Goal: Task Accomplishment & Management: Manage account settings

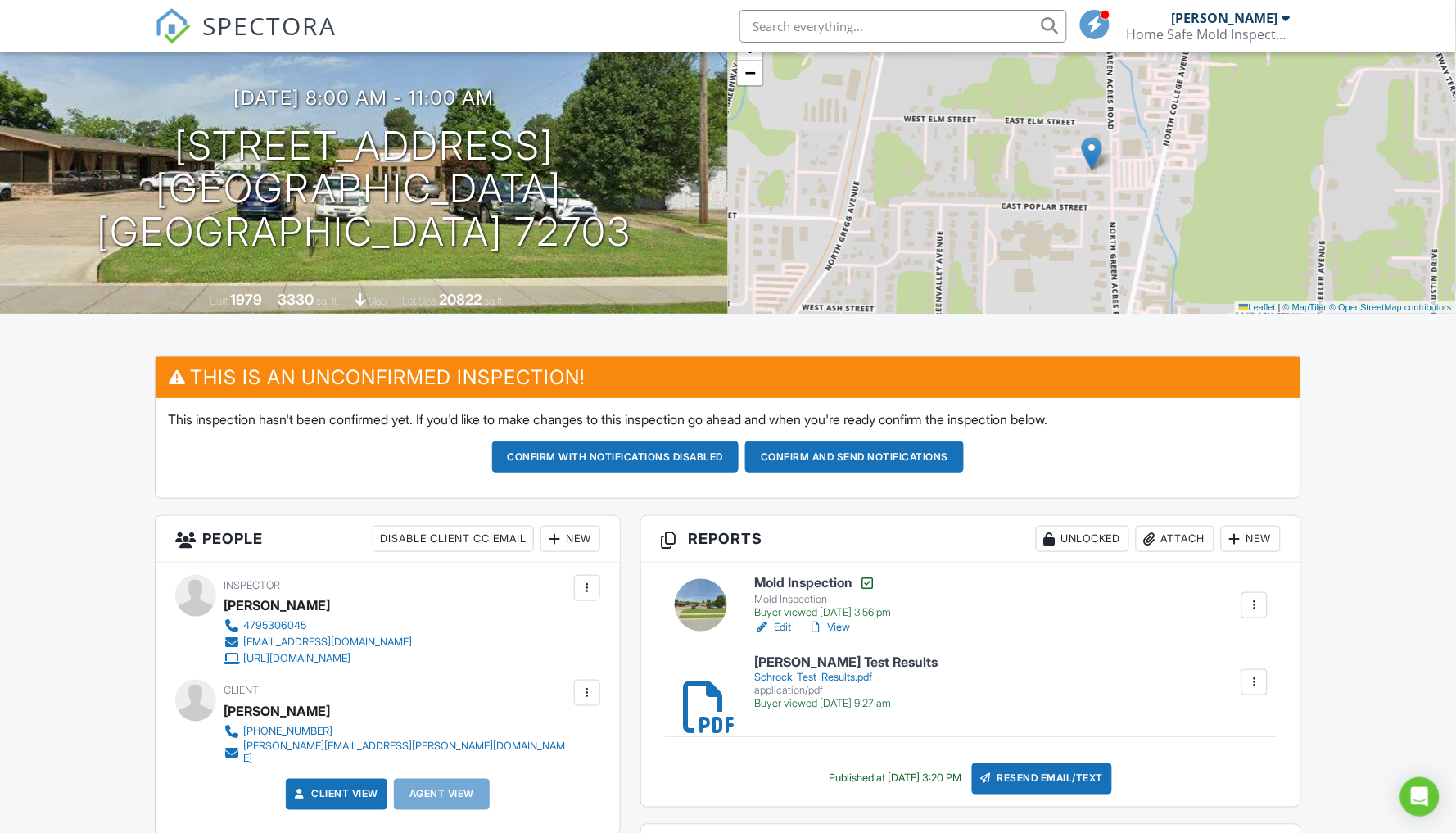
scroll to position [151, 0]
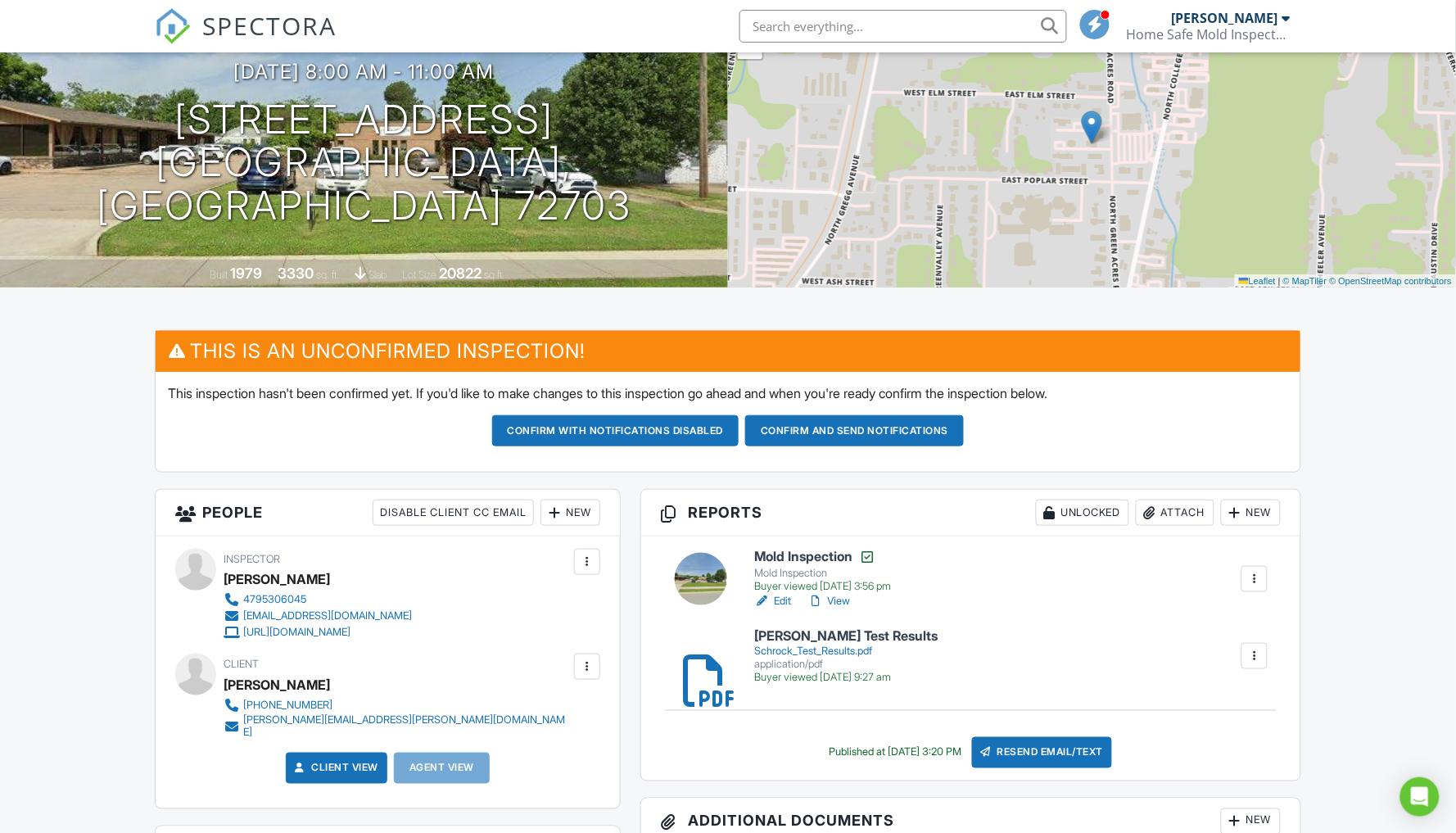
click at [789, 594] on link "Edit" at bounding box center [773, 601] width 37 height 17
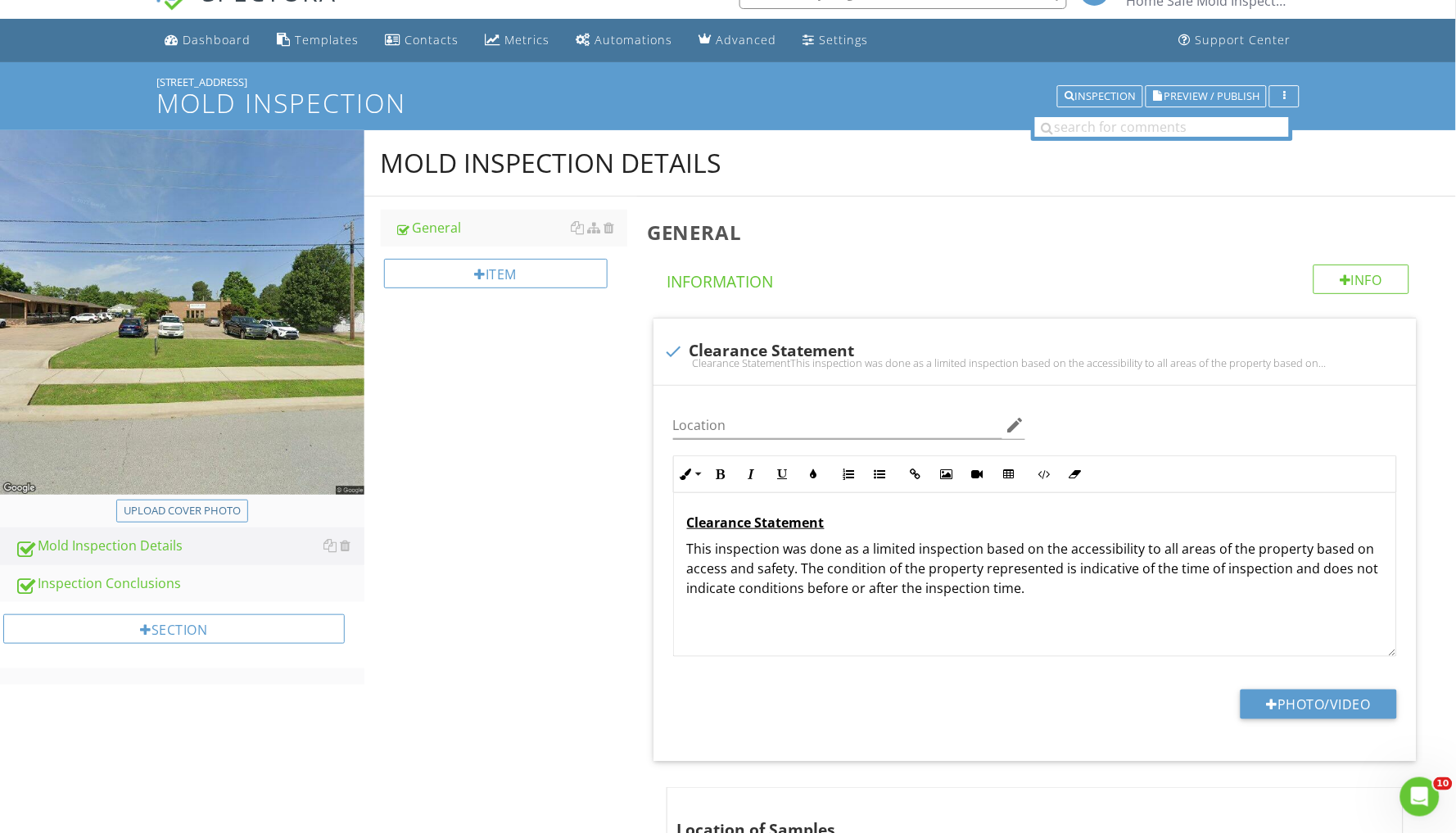
scroll to position [42, 0]
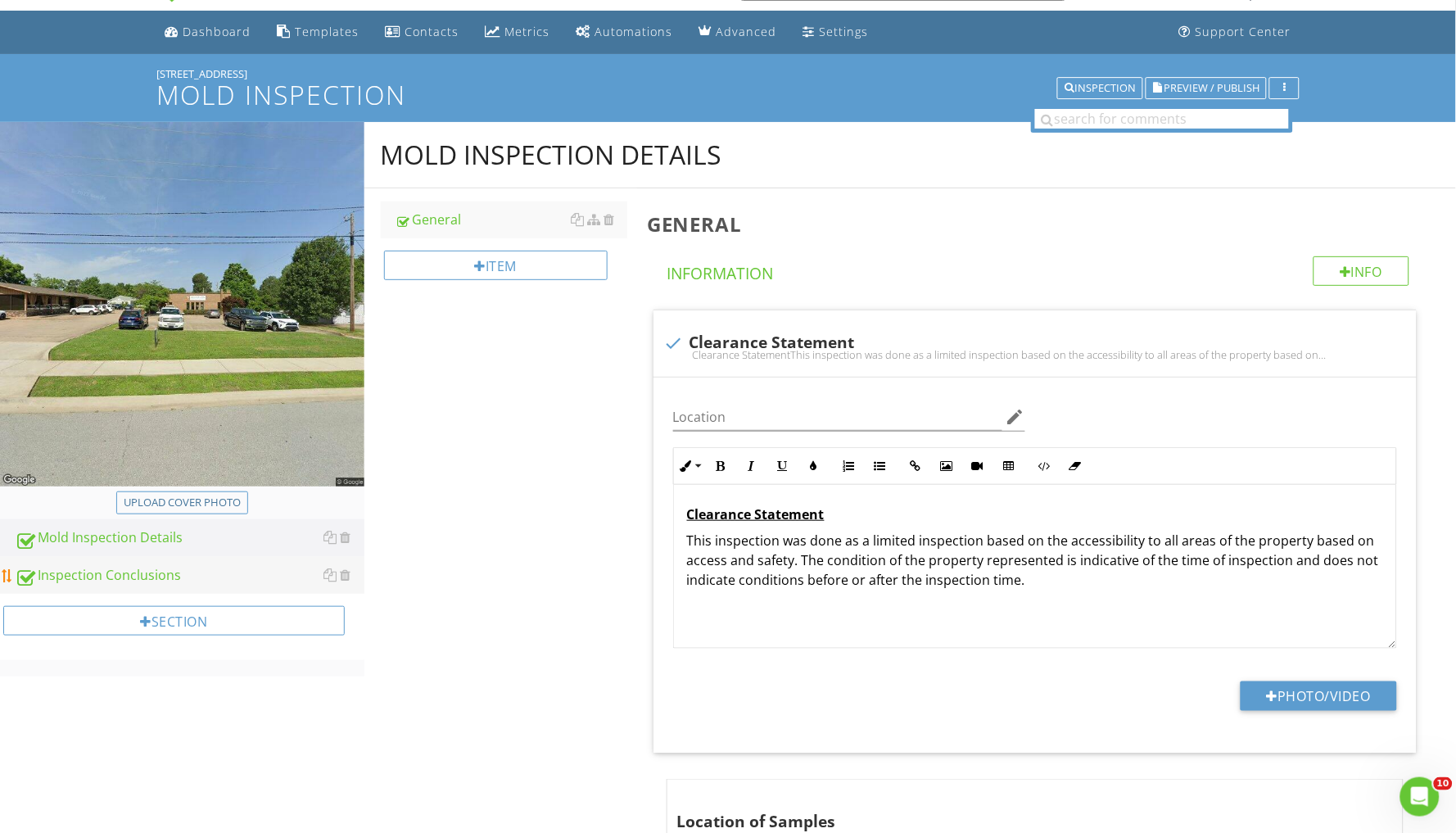
click at [165, 568] on div "Inspection Conclusions" at bounding box center [190, 575] width 349 height 21
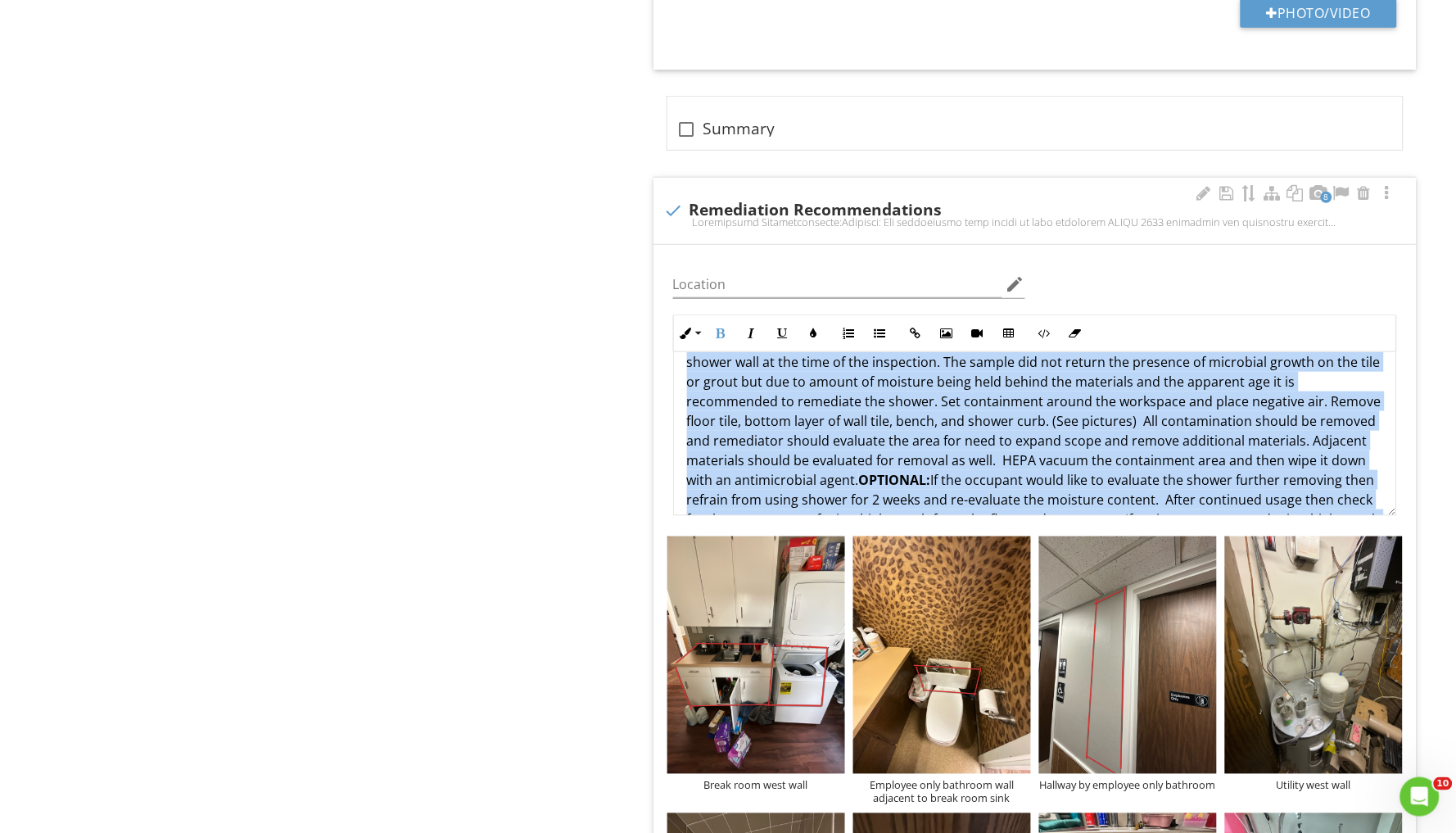
scroll to position [1868, 0]
drag, startPoint x: 689, startPoint y: 323, endPoint x: 1002, endPoint y: 473, distance: 347.1
click at [1002, 473] on p "Shower @ Office 1 Bathroom. There was elevated moisture content detected on/in …" at bounding box center [1035, 438] width 696 height 217
copy span "Shower @ Office 1 Bathroom. There was elevated moisture content detected on/in …"
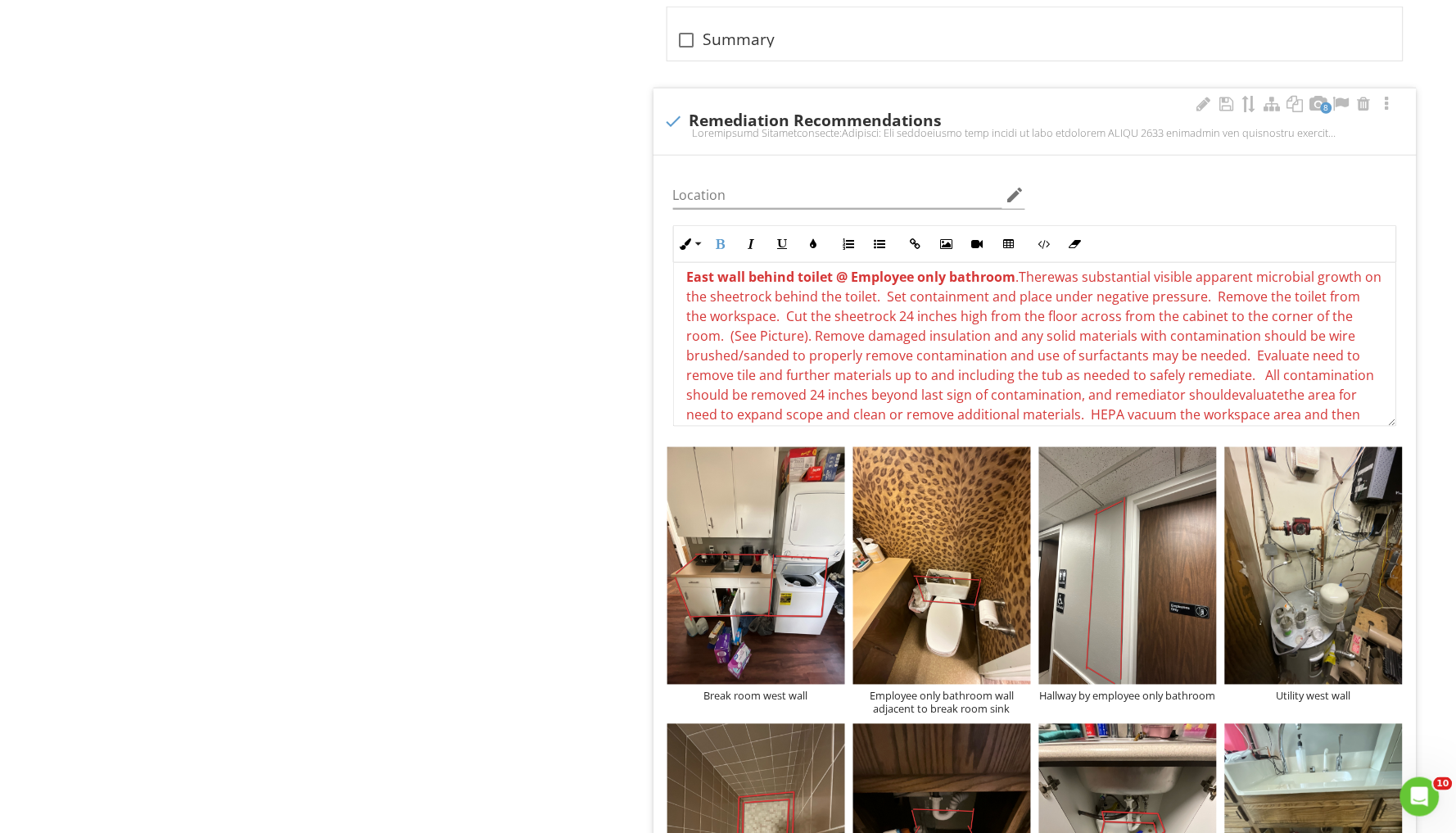
scroll to position [1267, 0]
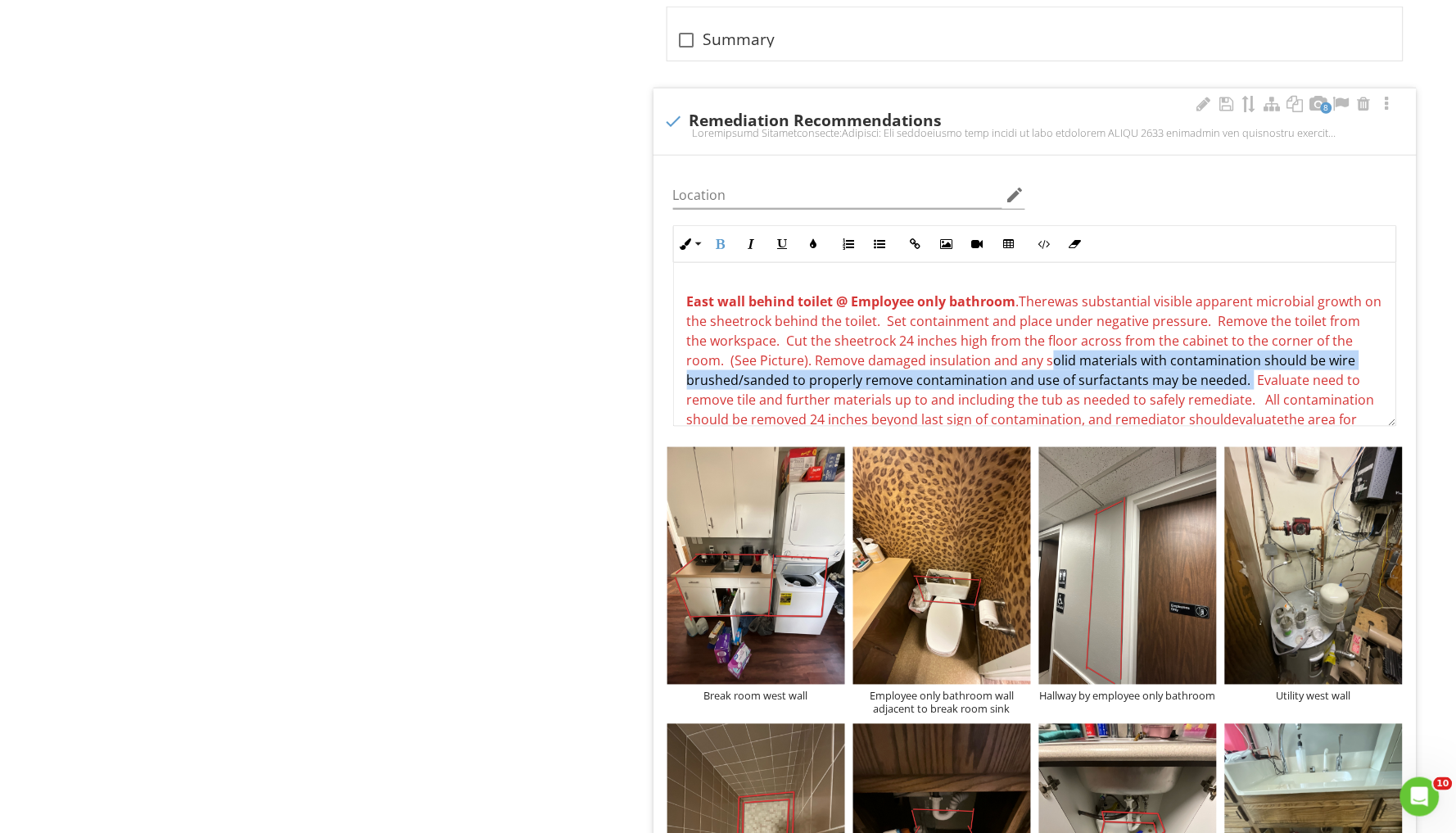
drag, startPoint x: 1042, startPoint y: 313, endPoint x: 1242, endPoint y: 326, distance: 200.4
click at [1242, 326] on span ". There was substantial visible apparent microbial growth on the sheetrock behi…" at bounding box center [1035, 380] width 695 height 176
copy span "solid materials with contamination should be wire brushed/sanded to properly re…"
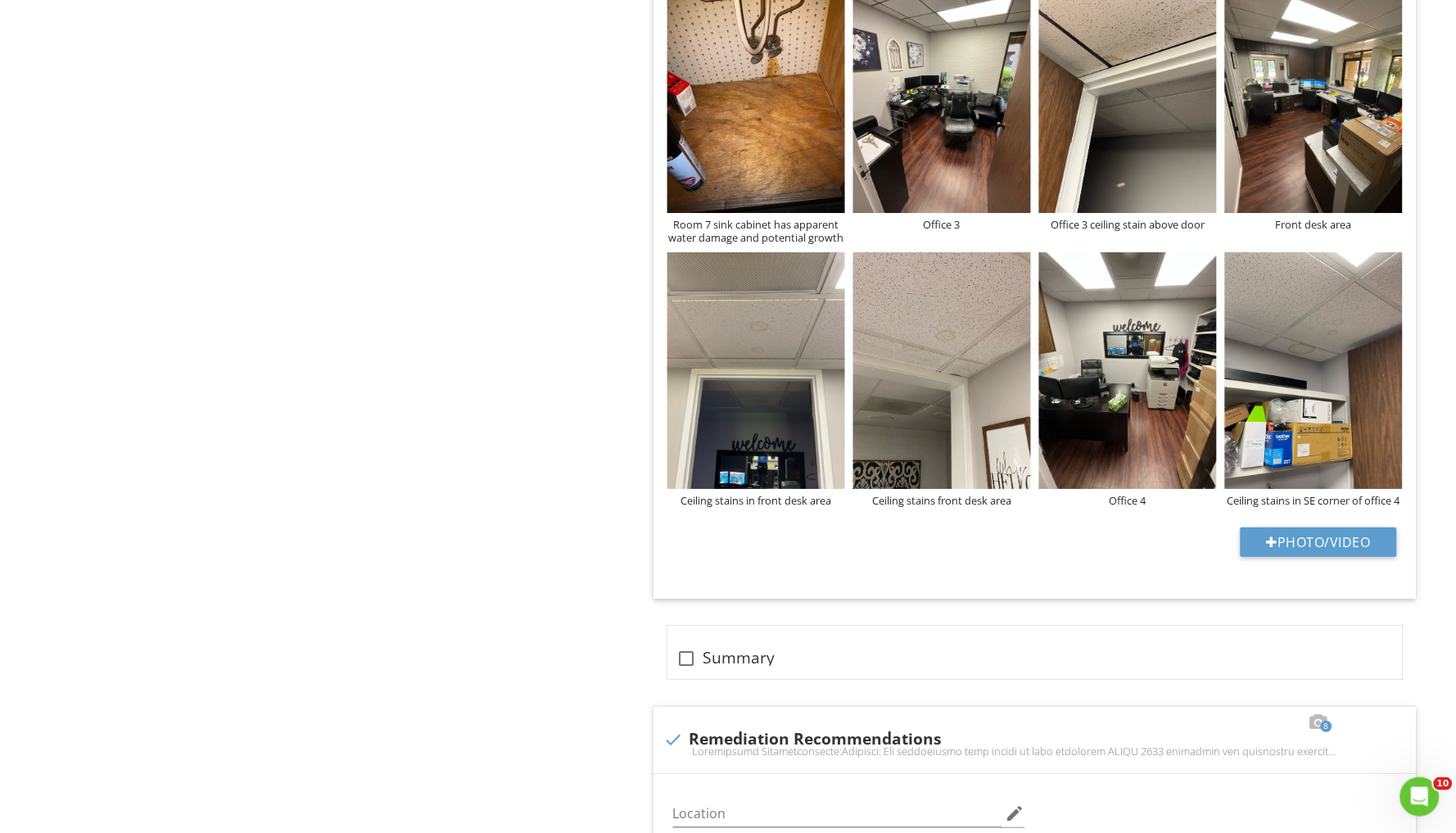
scroll to position [6833, 0]
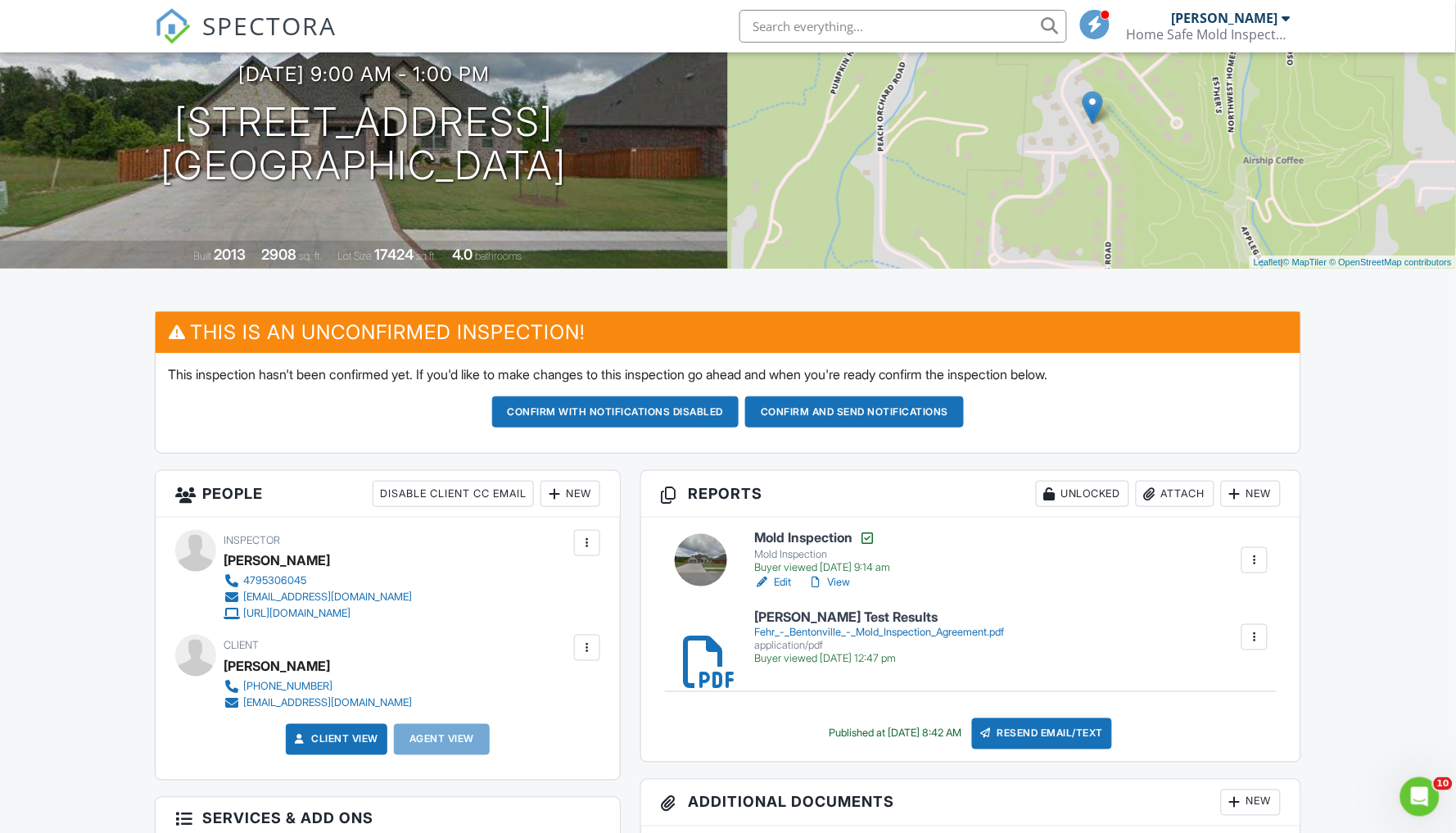
click at [784, 574] on link "Edit" at bounding box center [773, 582] width 37 height 17
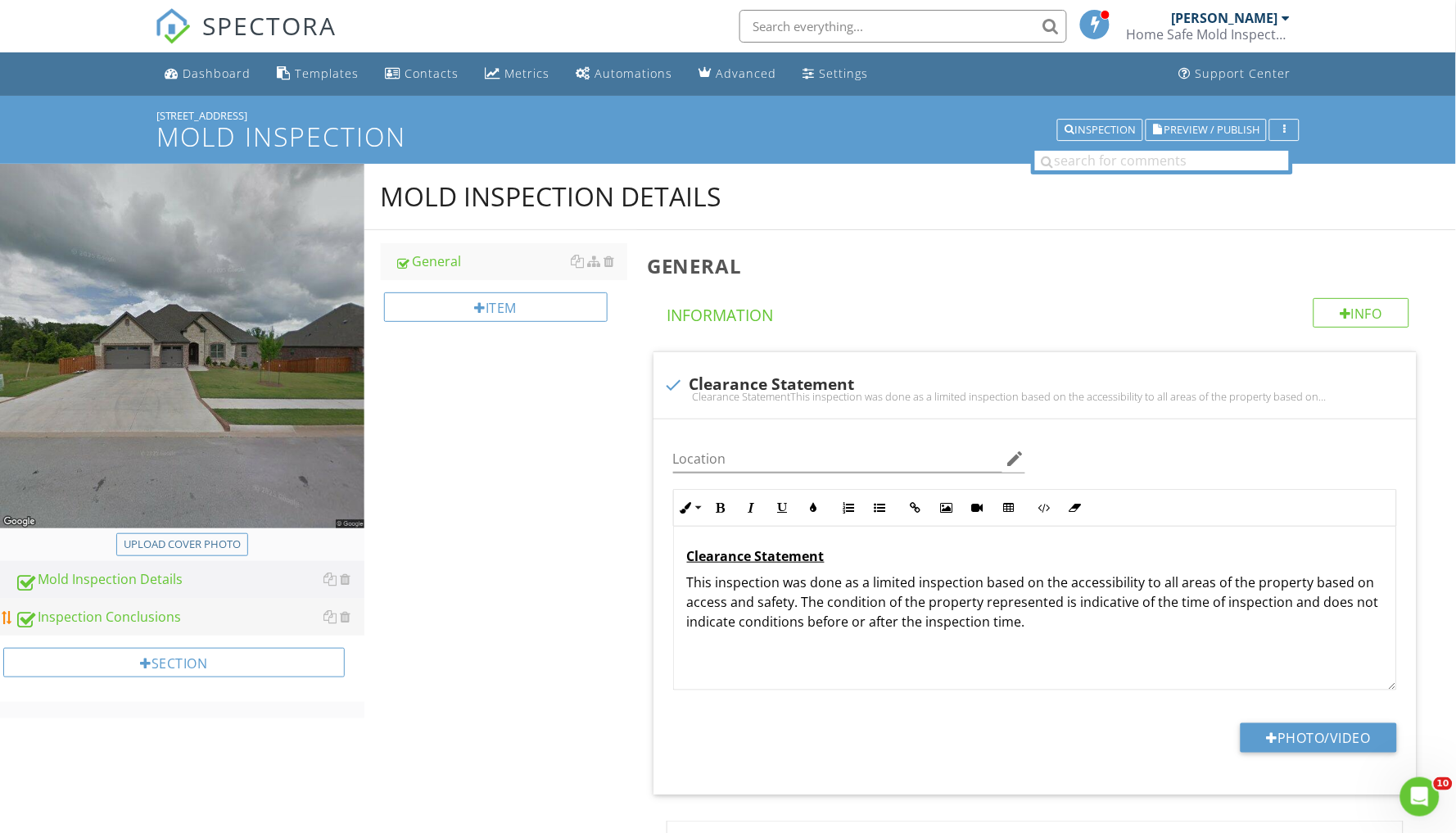
click at [155, 608] on div "Inspection Conclusions" at bounding box center [190, 617] width 349 height 21
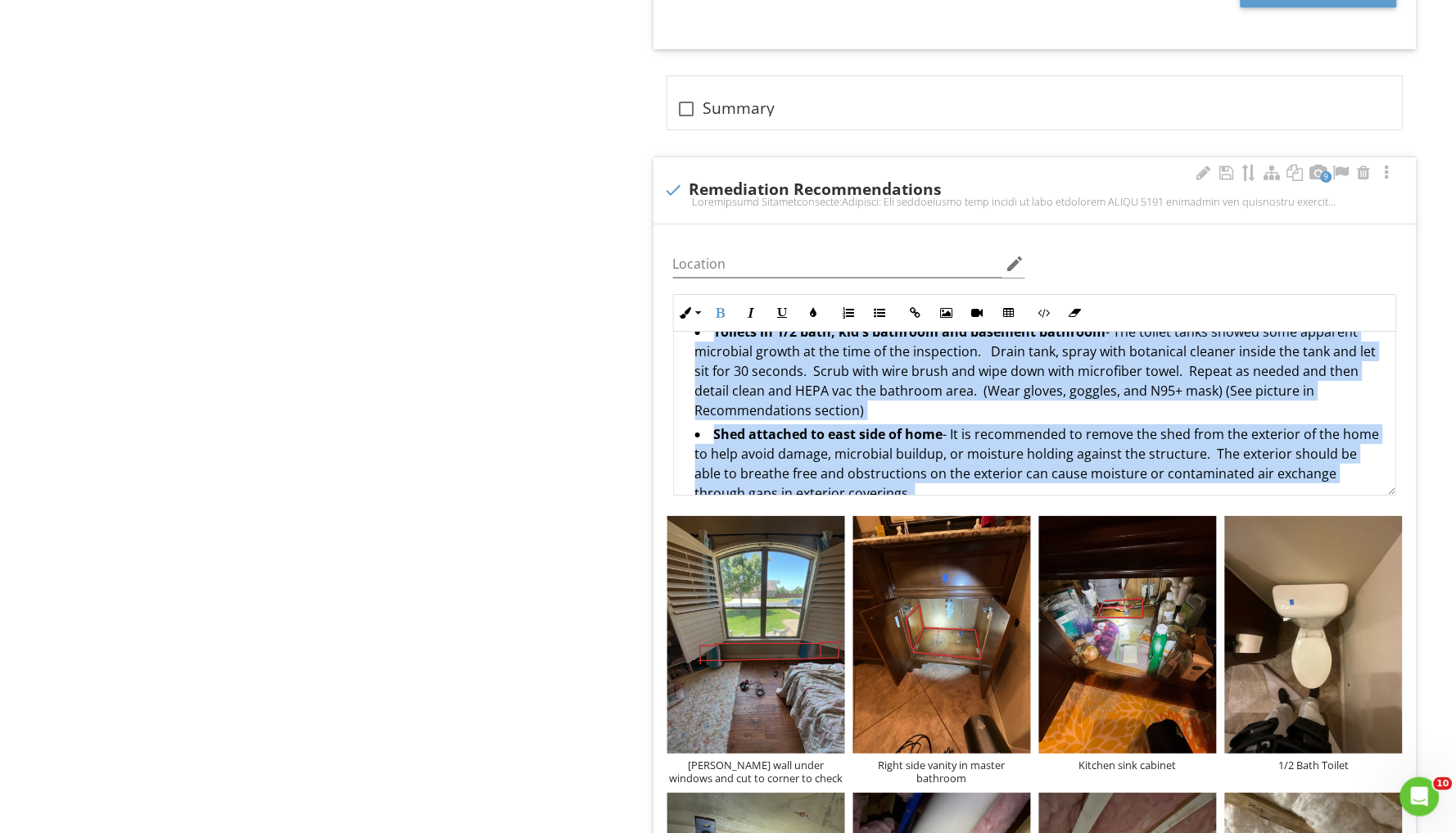
scroll to position [2432, 0]
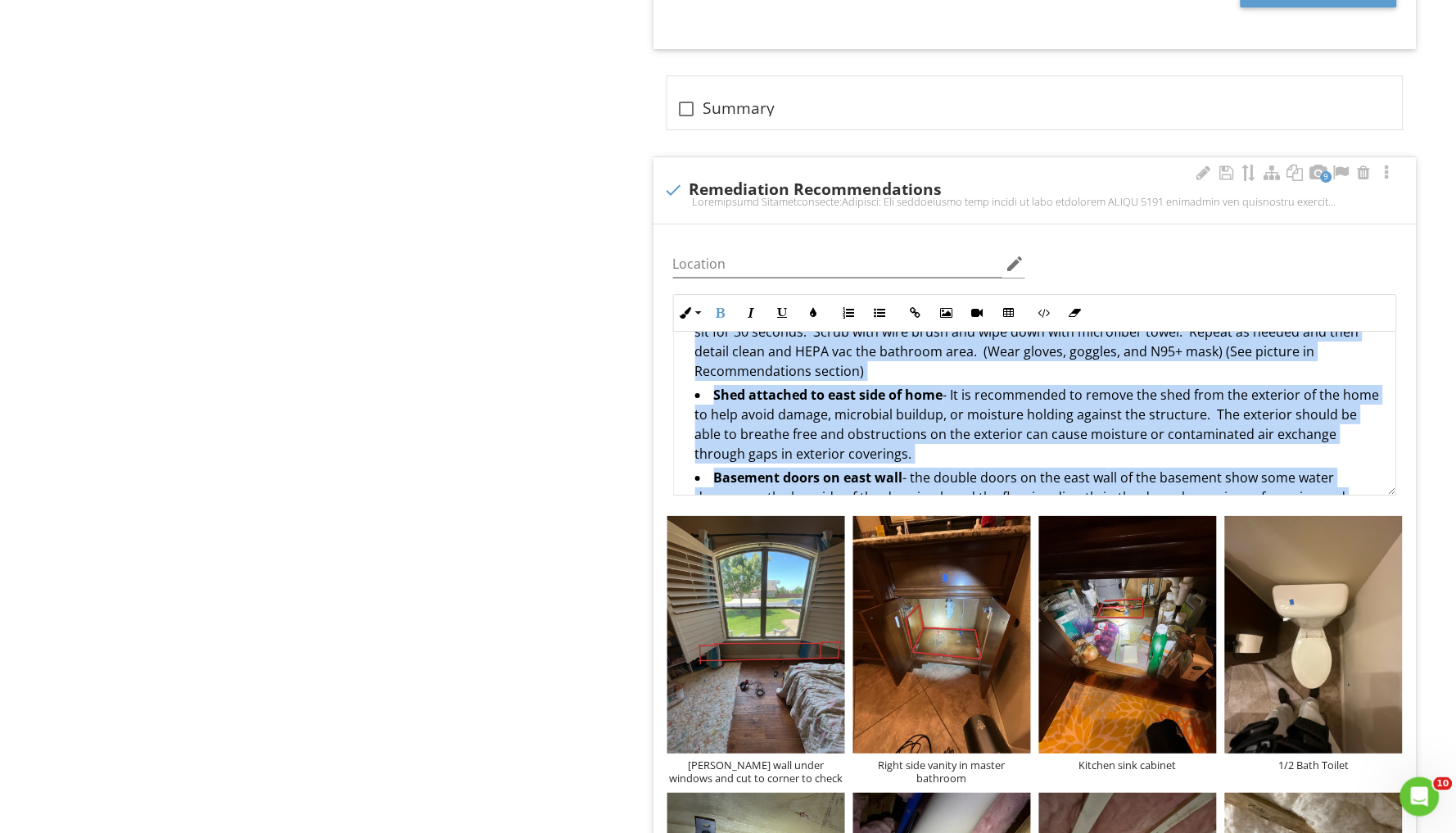
drag, startPoint x: 687, startPoint y: 278, endPoint x: 935, endPoint y: 350, distance: 258.2
copy div "Additional Items to address: Toilets in 1/2 bath, kid's bathroom and basement b…"
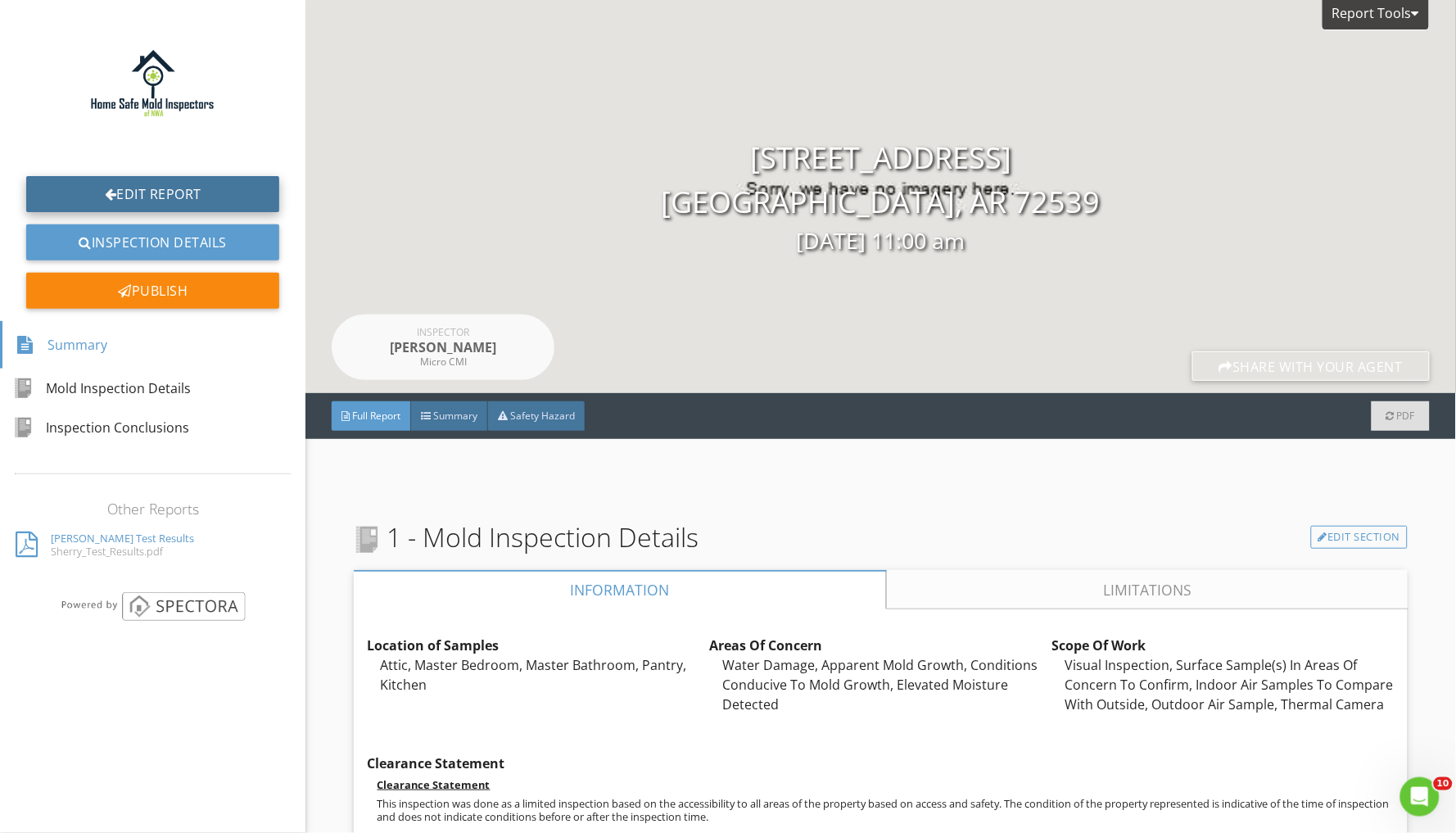
click at [138, 193] on link "Edit Report" at bounding box center [153, 194] width 253 height 36
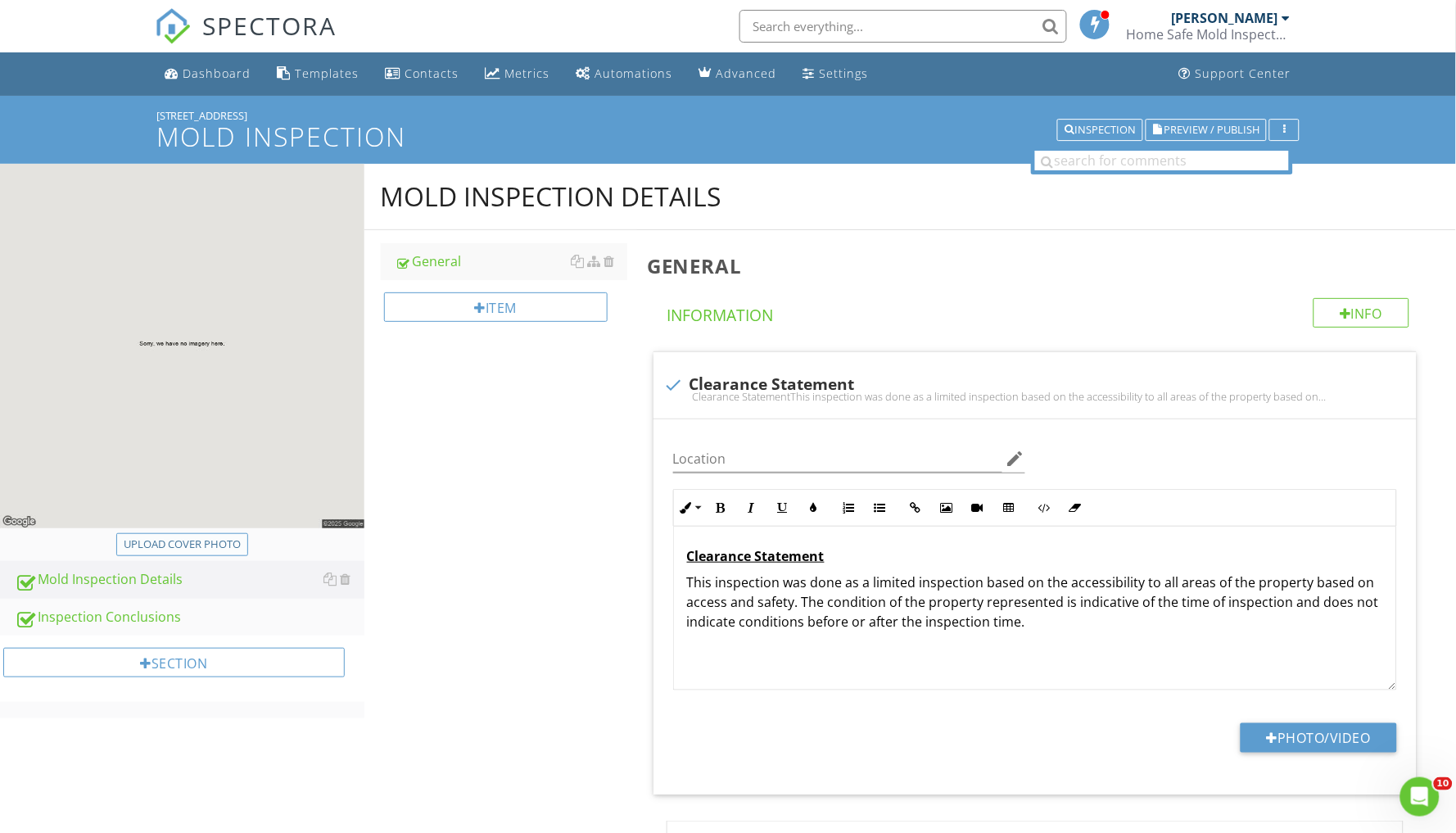
click at [165, 538] on div "Upload cover photo" at bounding box center [183, 544] width 117 height 17
type input "C:\fakepath\IMG_3578.jpeg"
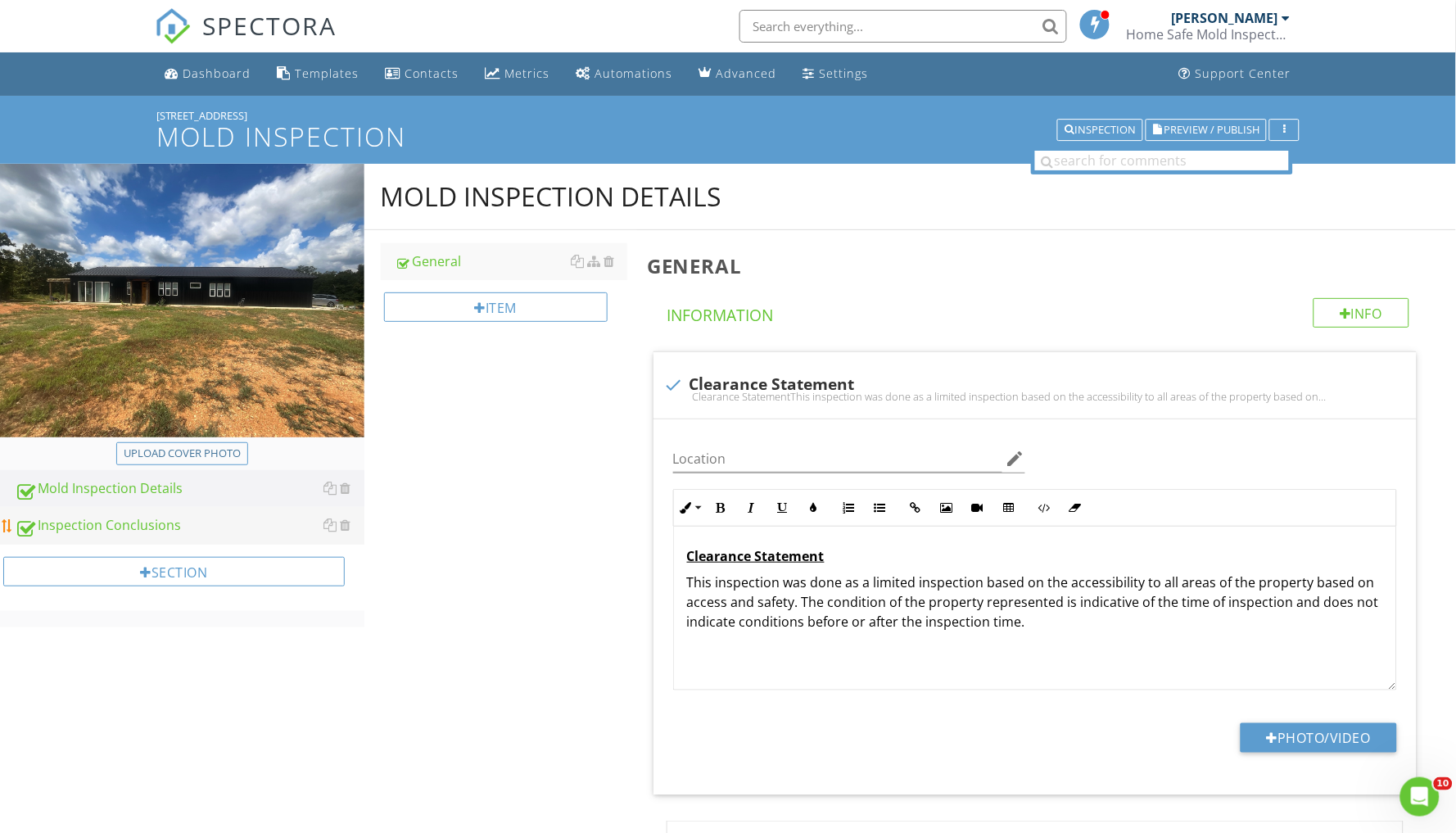
click at [165, 525] on div "Inspection Conclusions" at bounding box center [190, 526] width 349 height 21
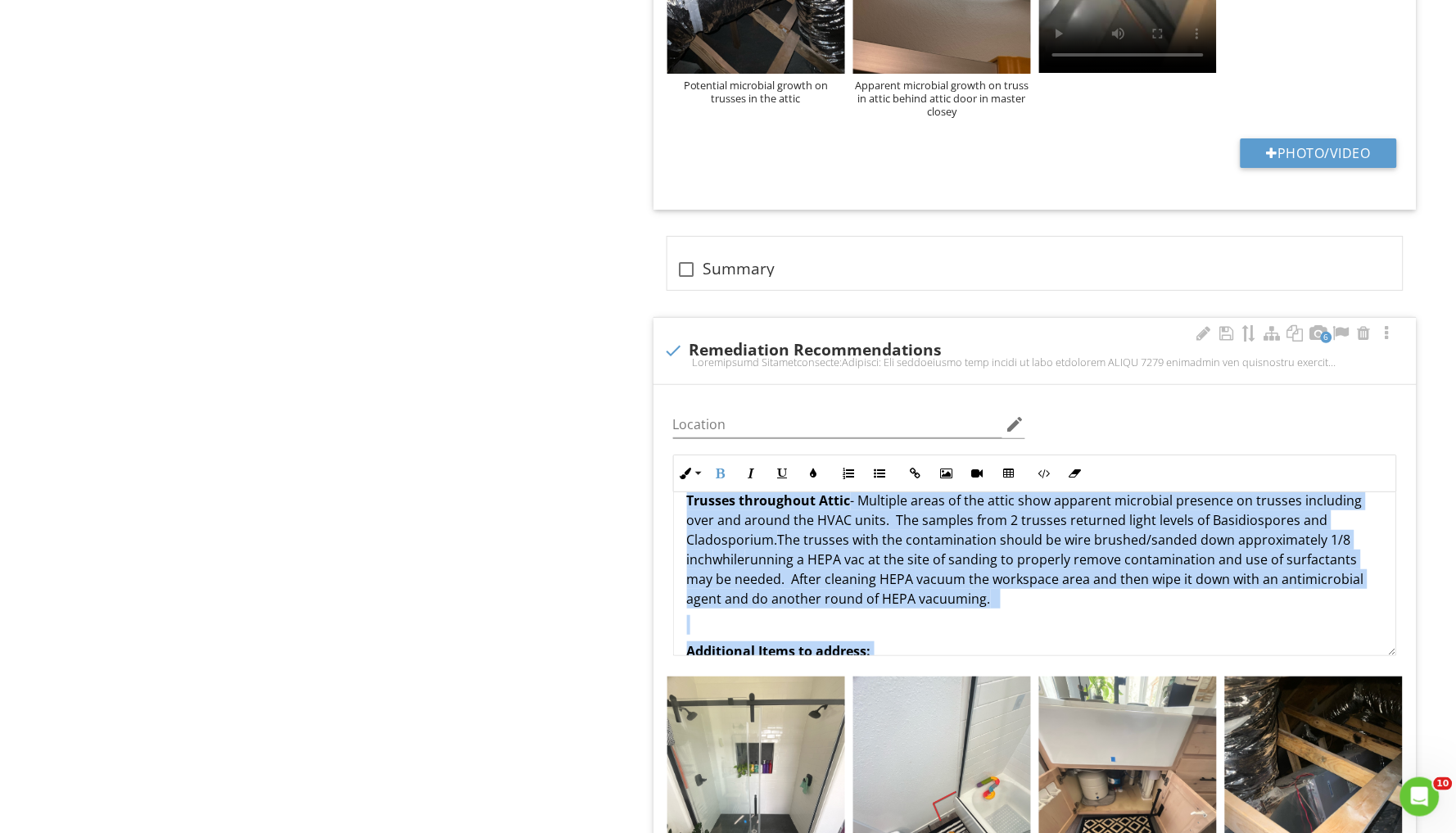
scroll to position [1635, 0]
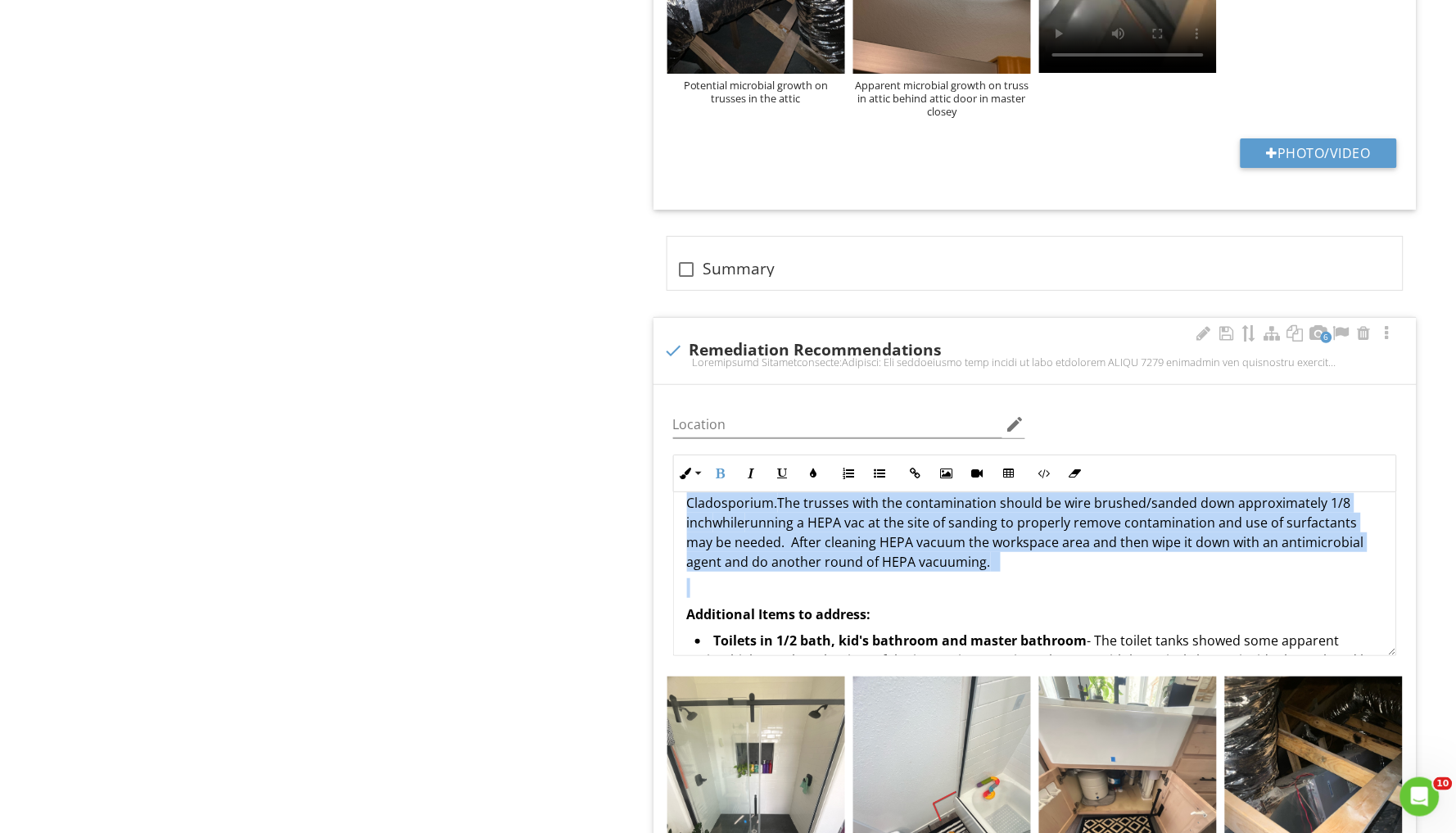
drag, startPoint x: 690, startPoint y: 525, endPoint x: 1061, endPoint y: 543, distance: 371.4
click at [823, 458] on button "Colors" at bounding box center [814, 473] width 31 height 31
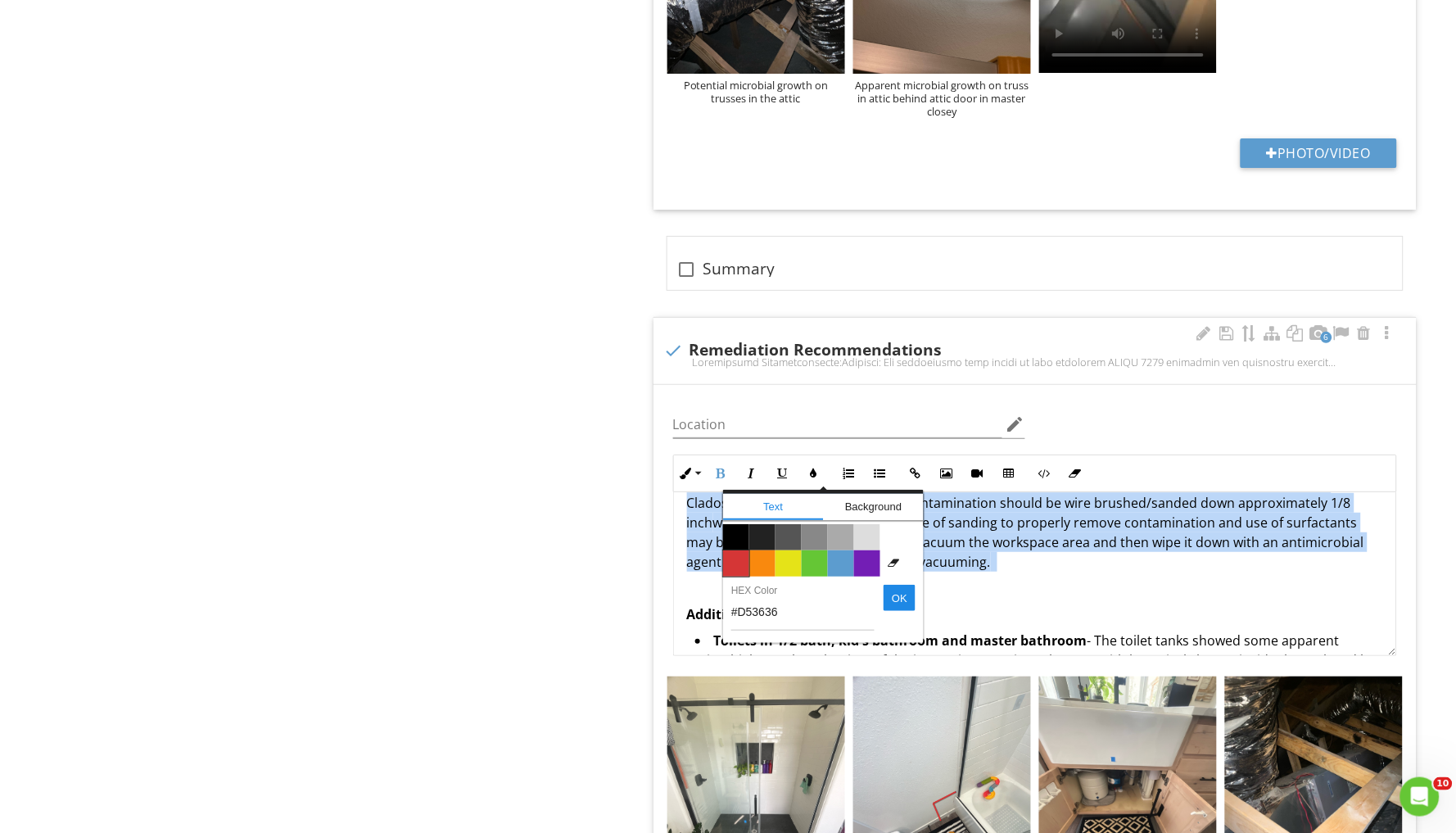
click at [730, 550] on span "Color #d53636" at bounding box center [736, 563] width 26 height 26
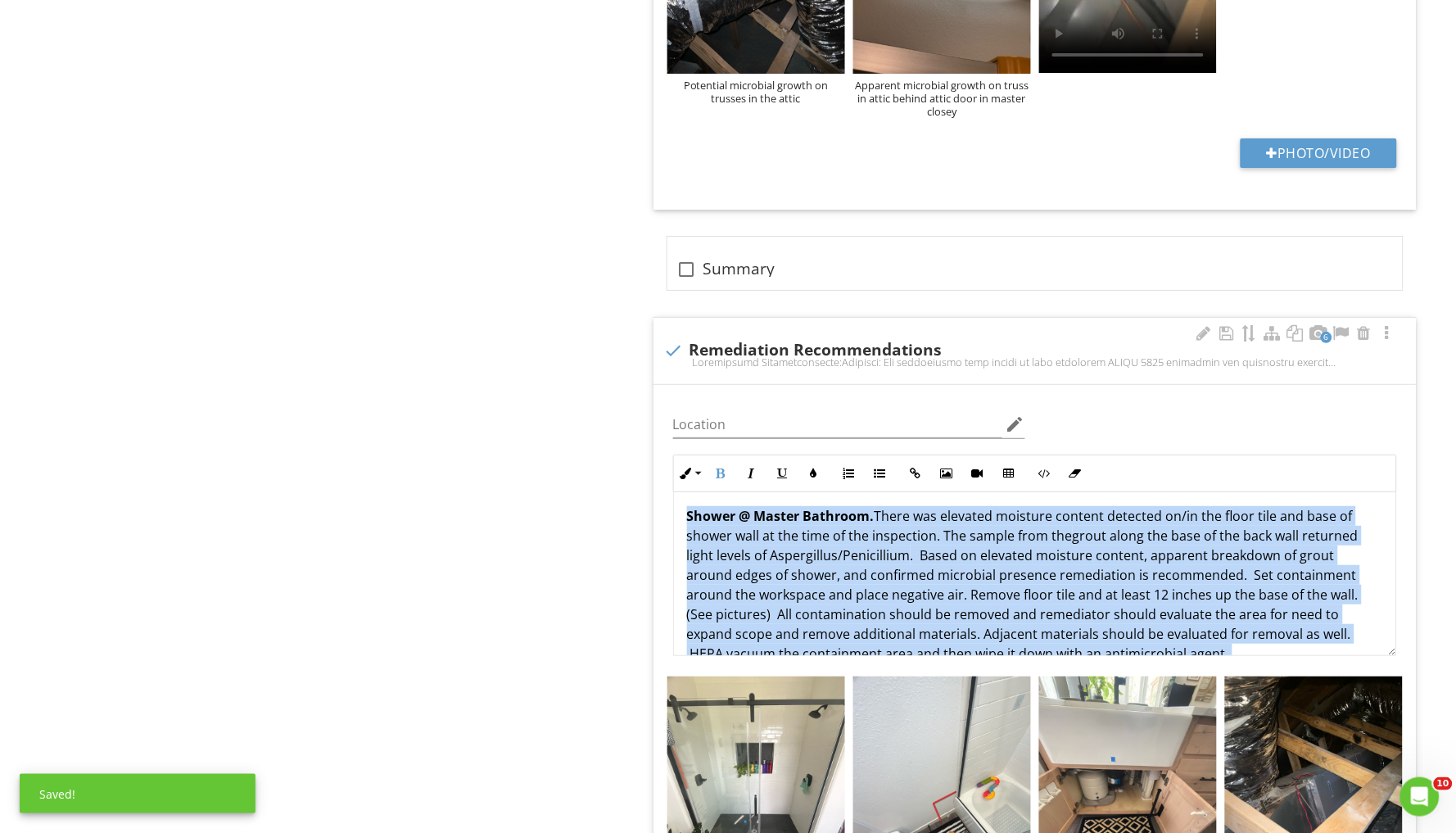
click at [886, 552] on span "There was elevated moisture content detected on/in the floor tile and base of s…" at bounding box center [1023, 585] width 672 height 155
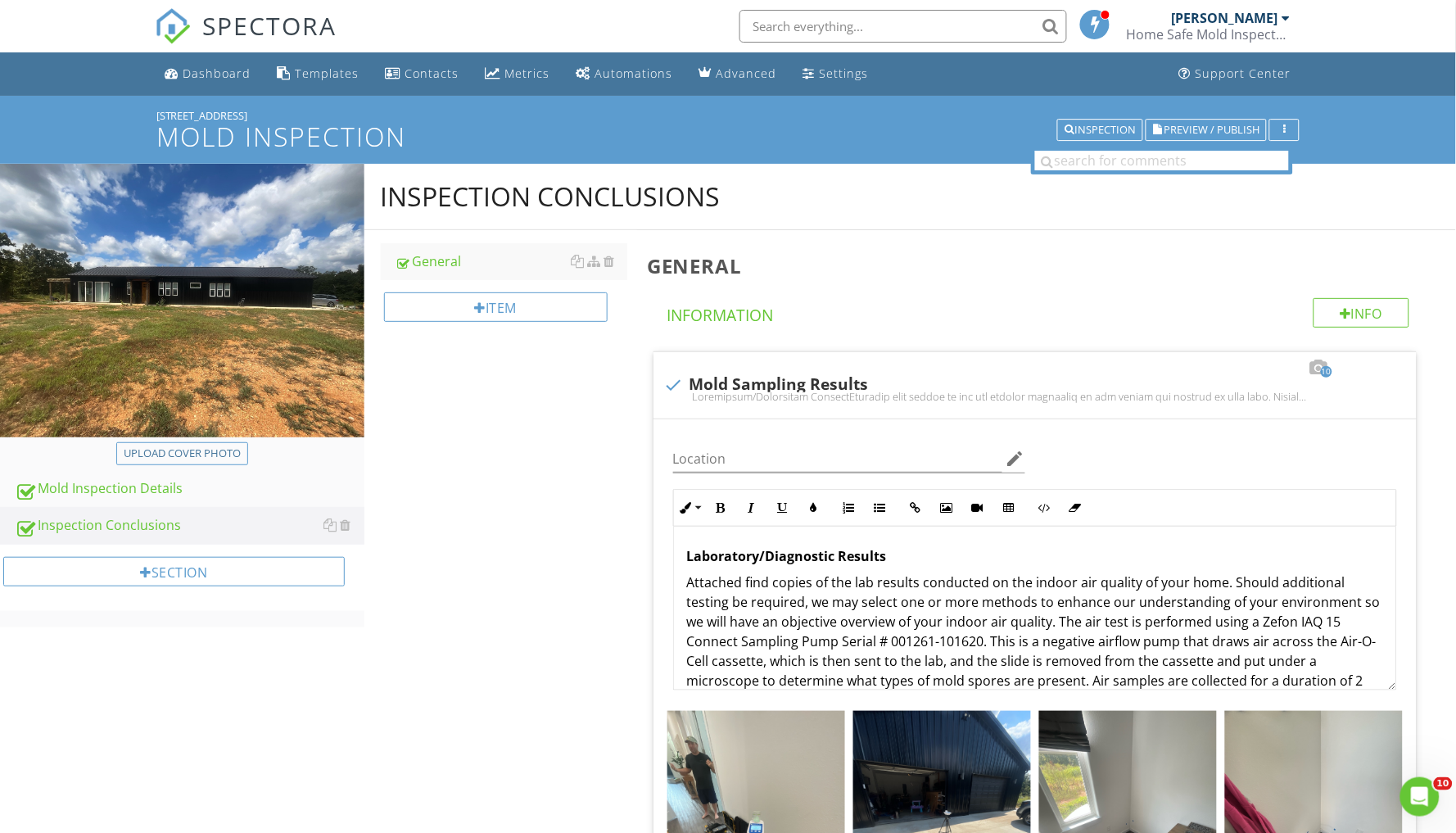
scroll to position [0, 0]
click at [1214, 128] on span "Preview / Publish" at bounding box center [1212, 130] width 96 height 10
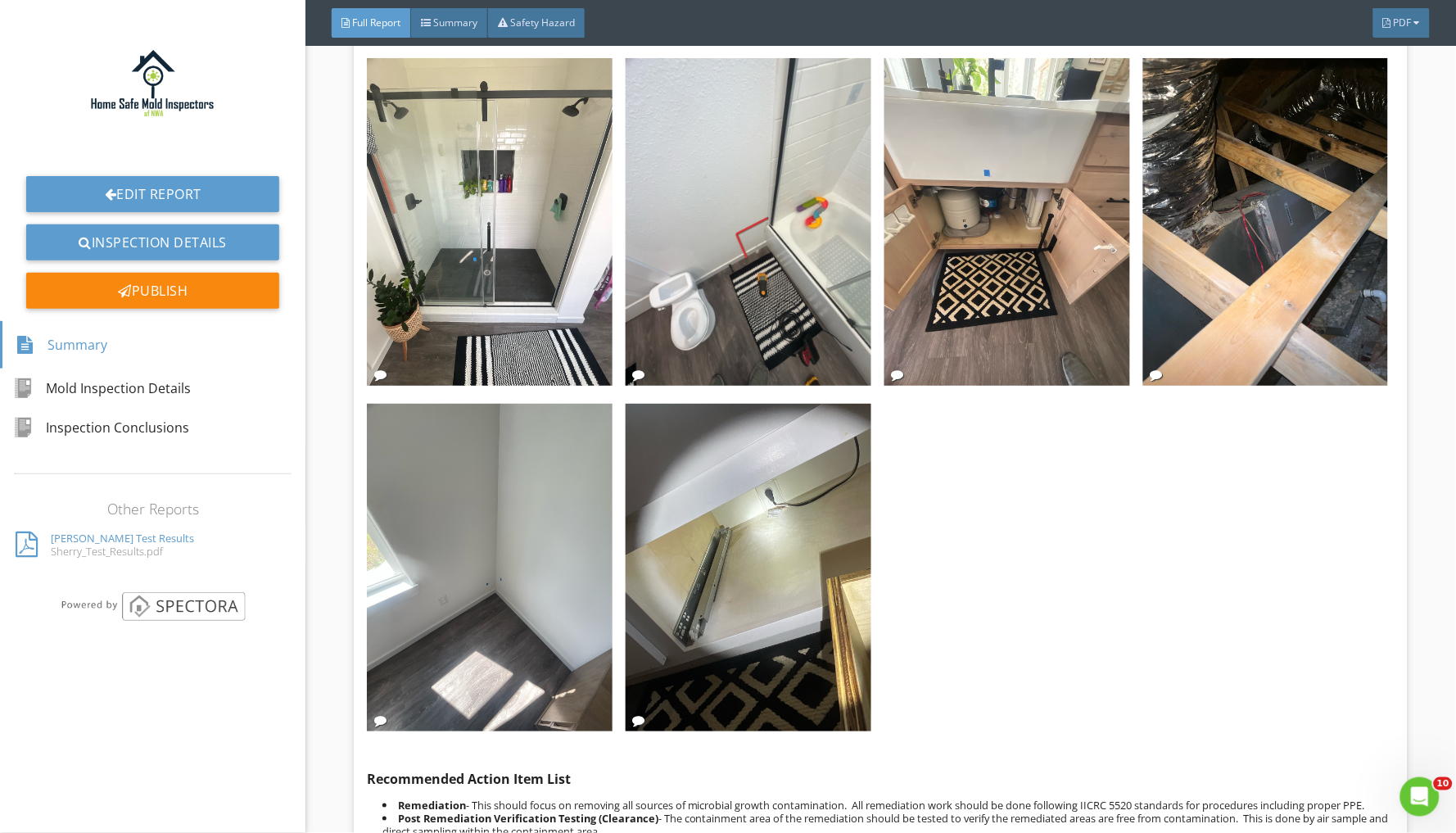
scroll to position [9125, 0]
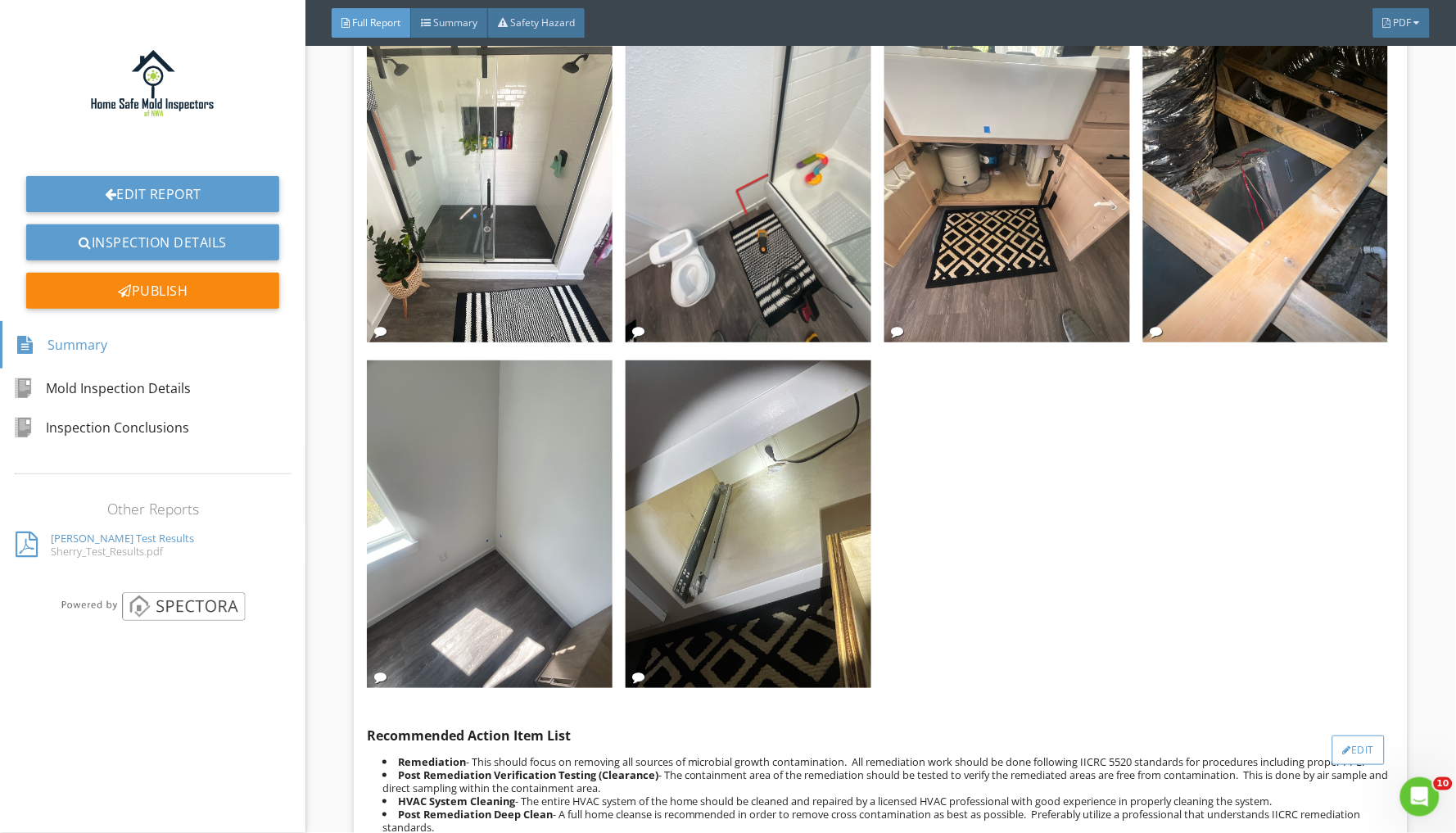
click at [1356, 735] on div "Edit" at bounding box center [1359, 750] width 53 height 30
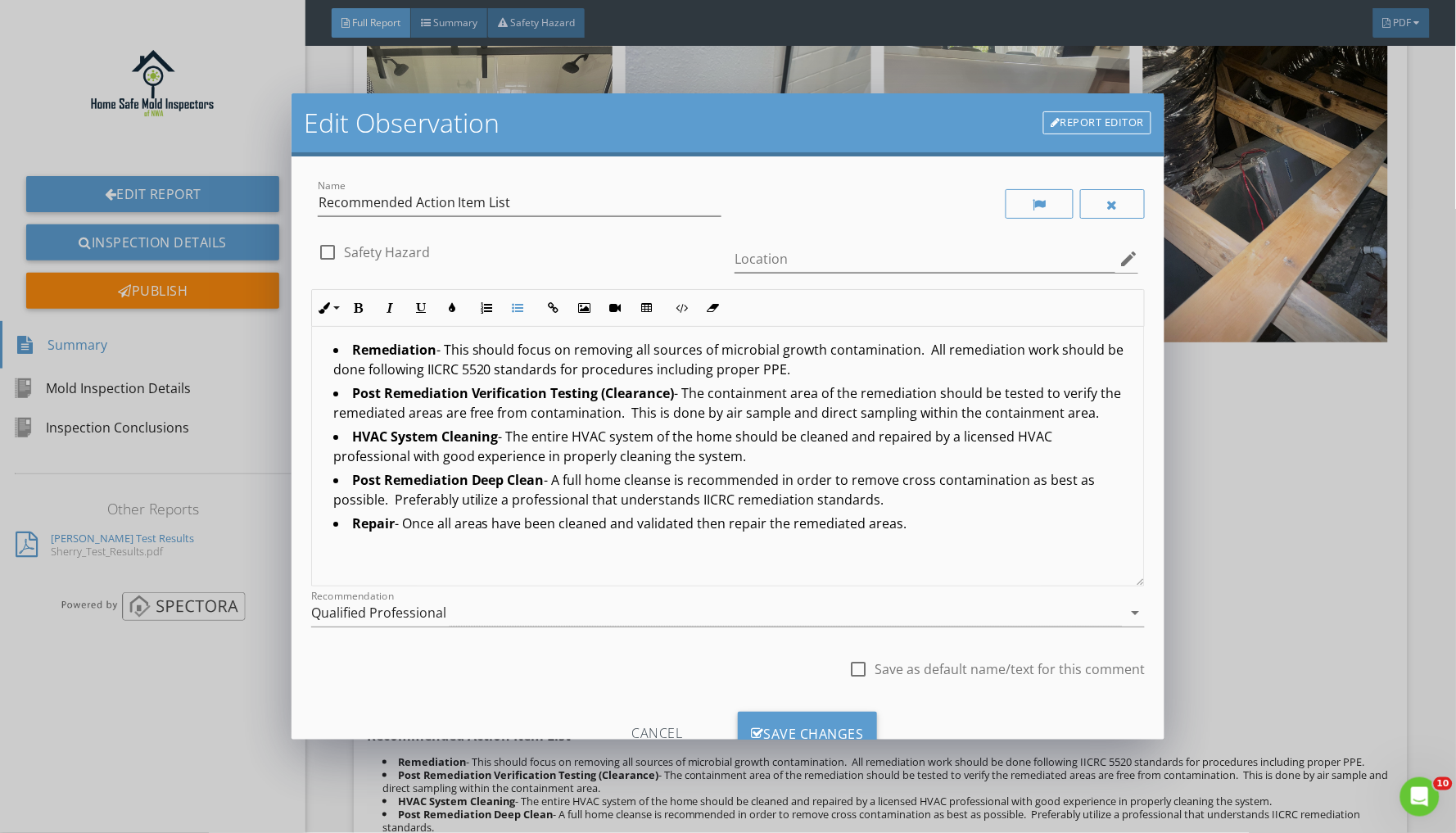
drag, startPoint x: 506, startPoint y: 435, endPoint x: 666, endPoint y: 458, distance: 161.6
click at [666, 458] on li "HVAC System Cleaning - The entire HVAC system of the home should be cleaned and…" at bounding box center [733, 449] width 798 height 44
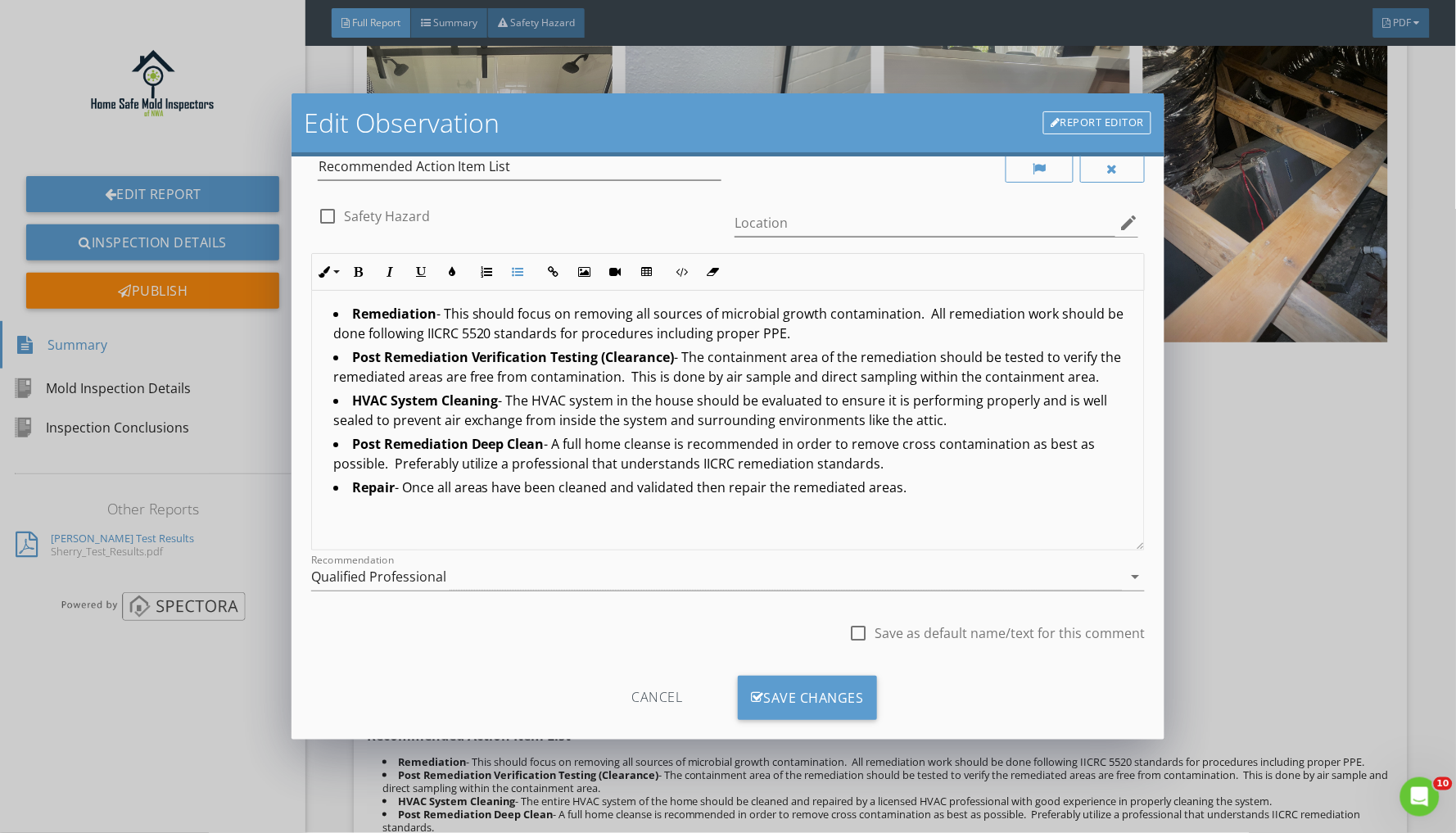
scroll to position [30, 0]
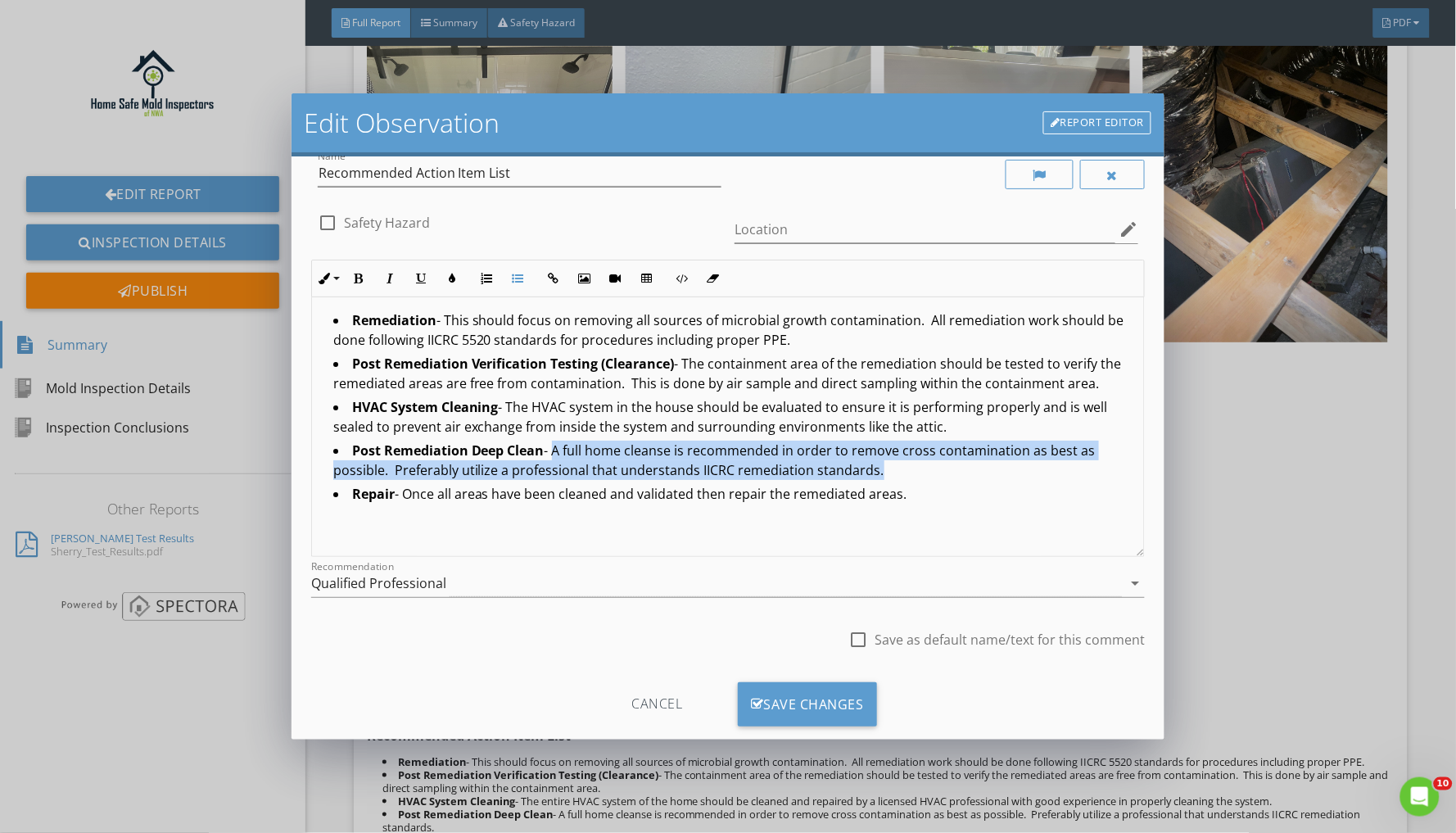
drag, startPoint x: 552, startPoint y: 448, endPoint x: 887, endPoint y: 466, distance: 335.5
click at [887, 466] on li "Post Remediation Deep Clean - A full home cleanse is recommended in order to re…" at bounding box center [733, 463] width 798 height 44
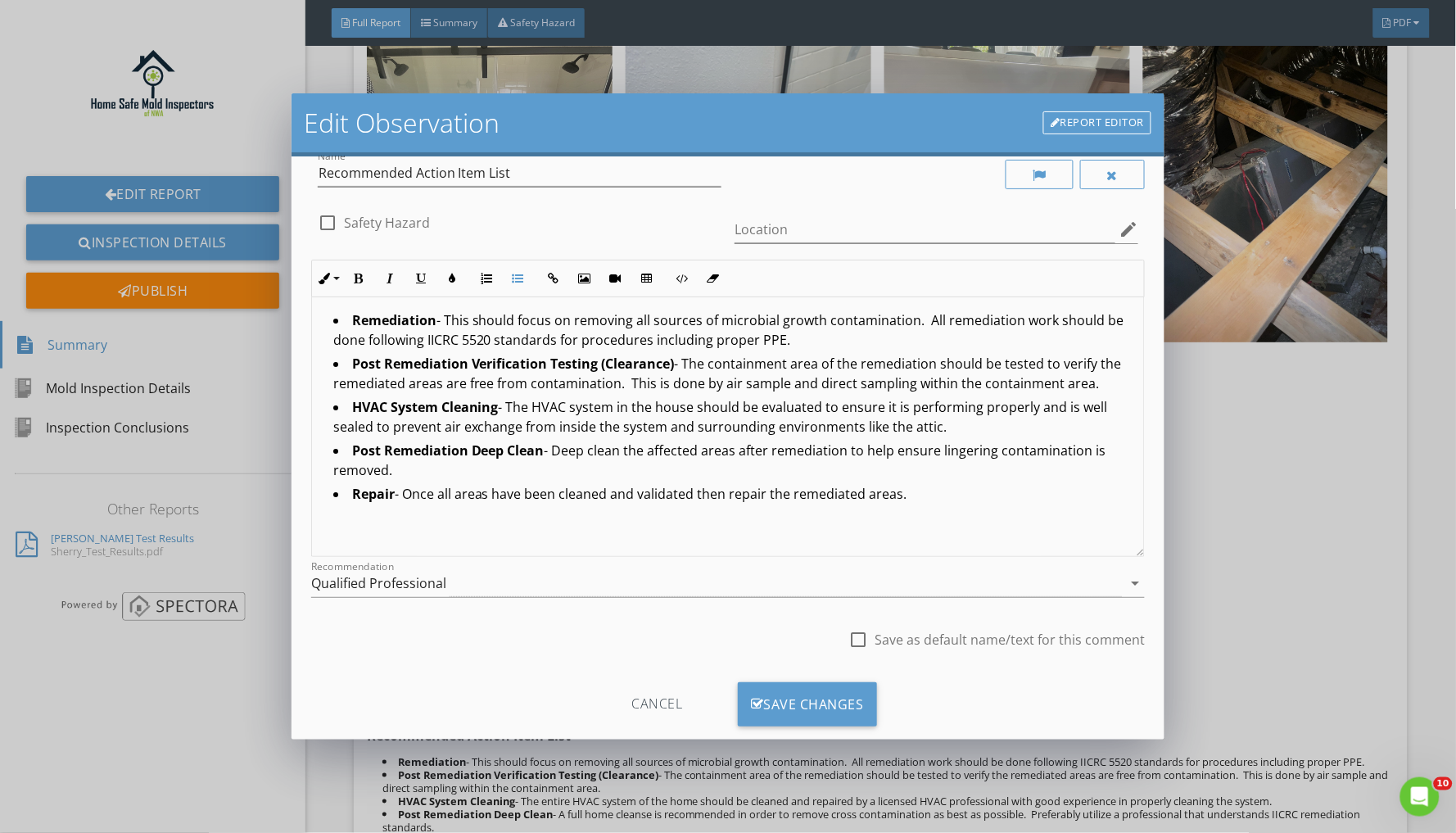
scroll to position [0, 0]
click at [794, 699] on div "Save Changes" at bounding box center [807, 704] width 139 height 45
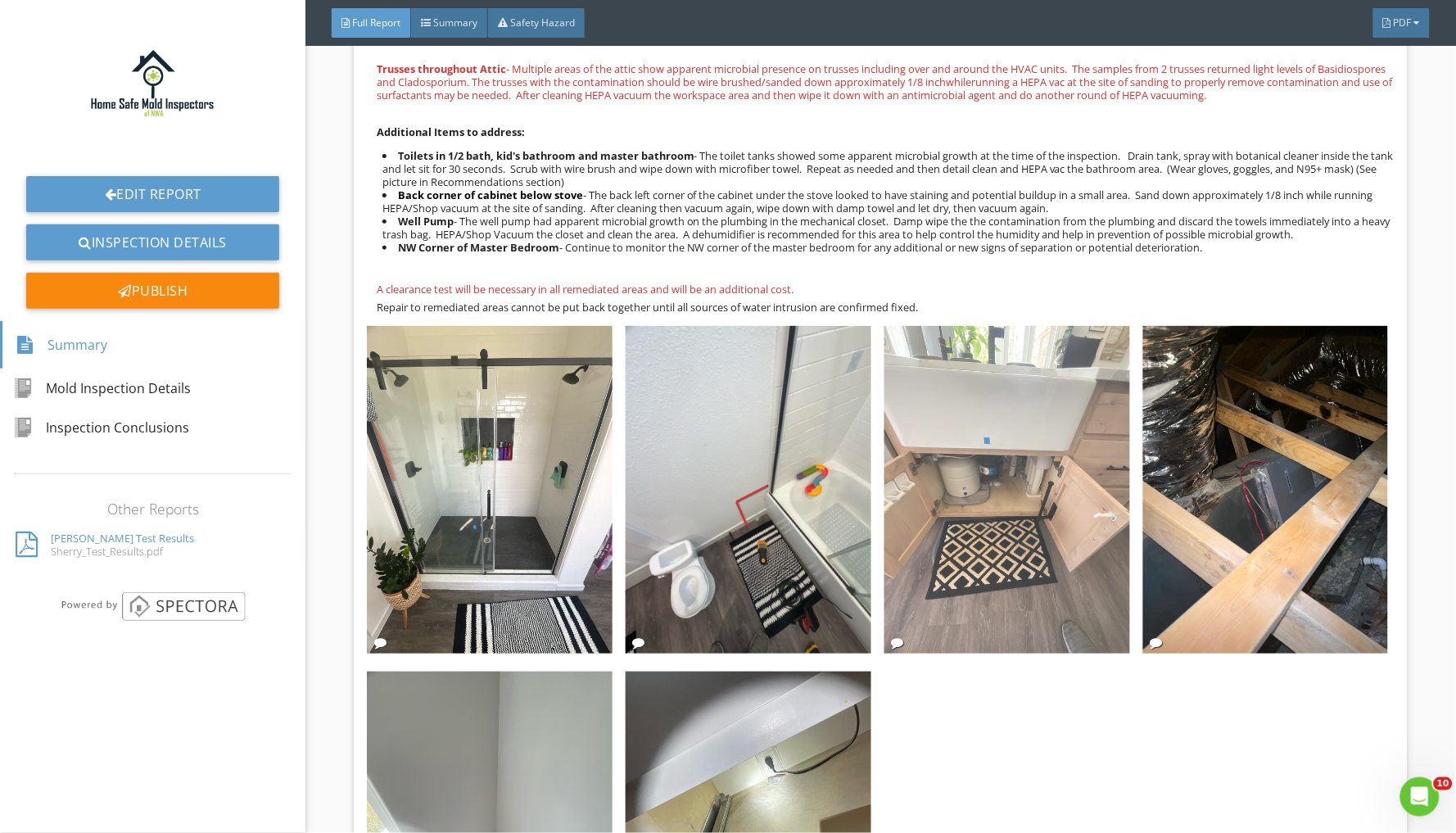
scroll to position [8864, 0]
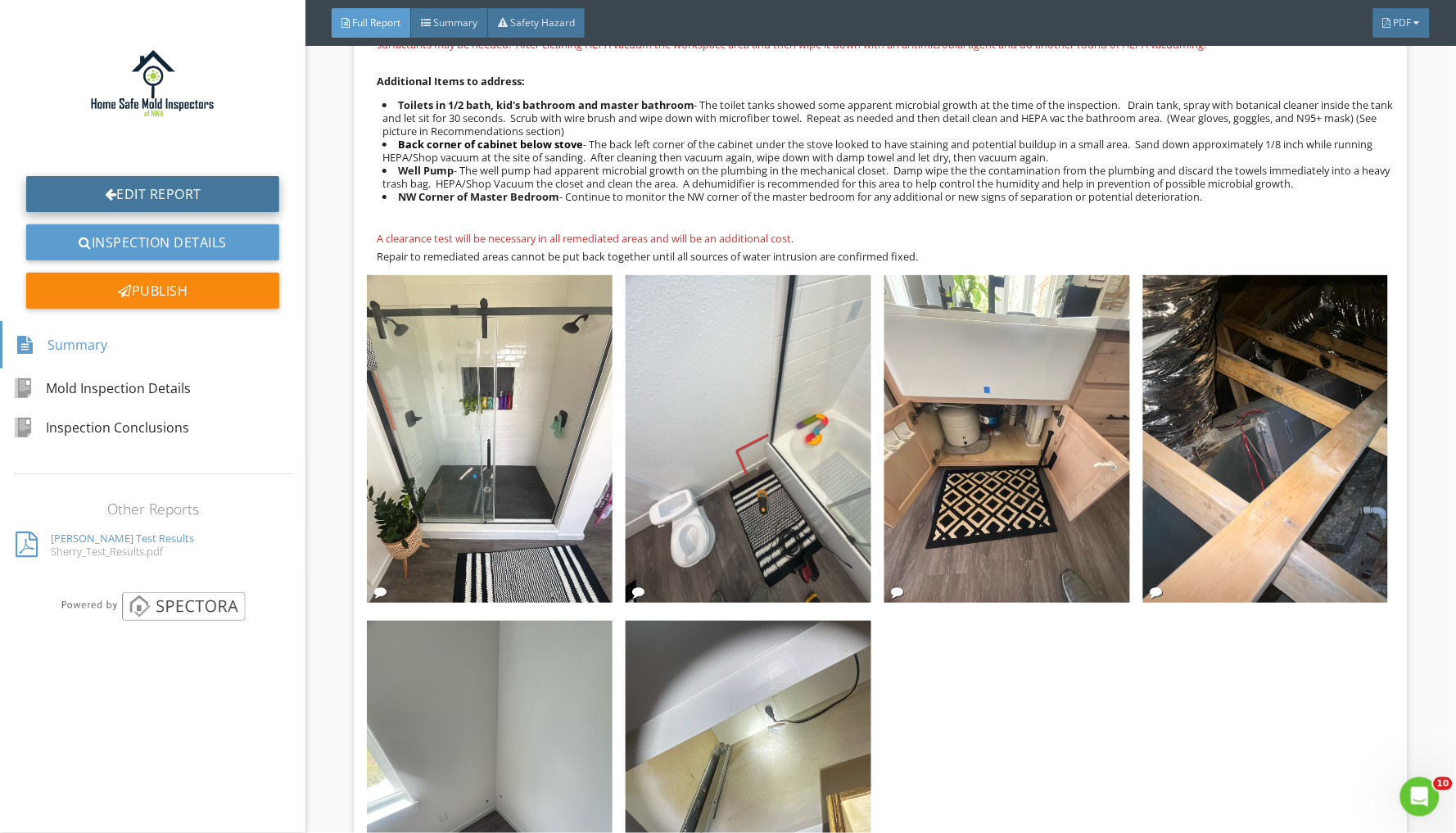
click at [188, 191] on link "Edit Report" at bounding box center [153, 194] width 253 height 36
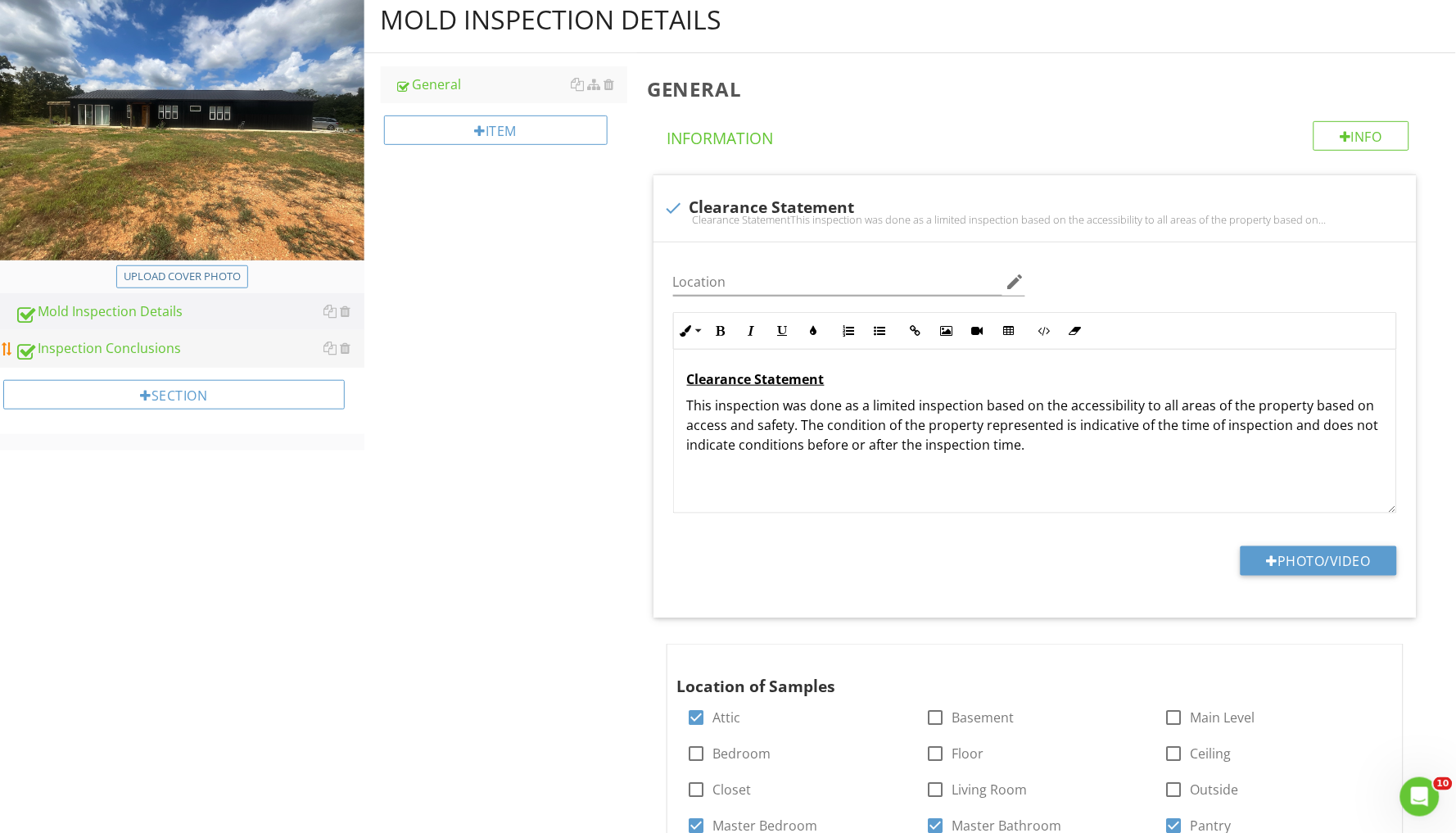
click at [128, 343] on div "Inspection Conclusions" at bounding box center [190, 348] width 349 height 21
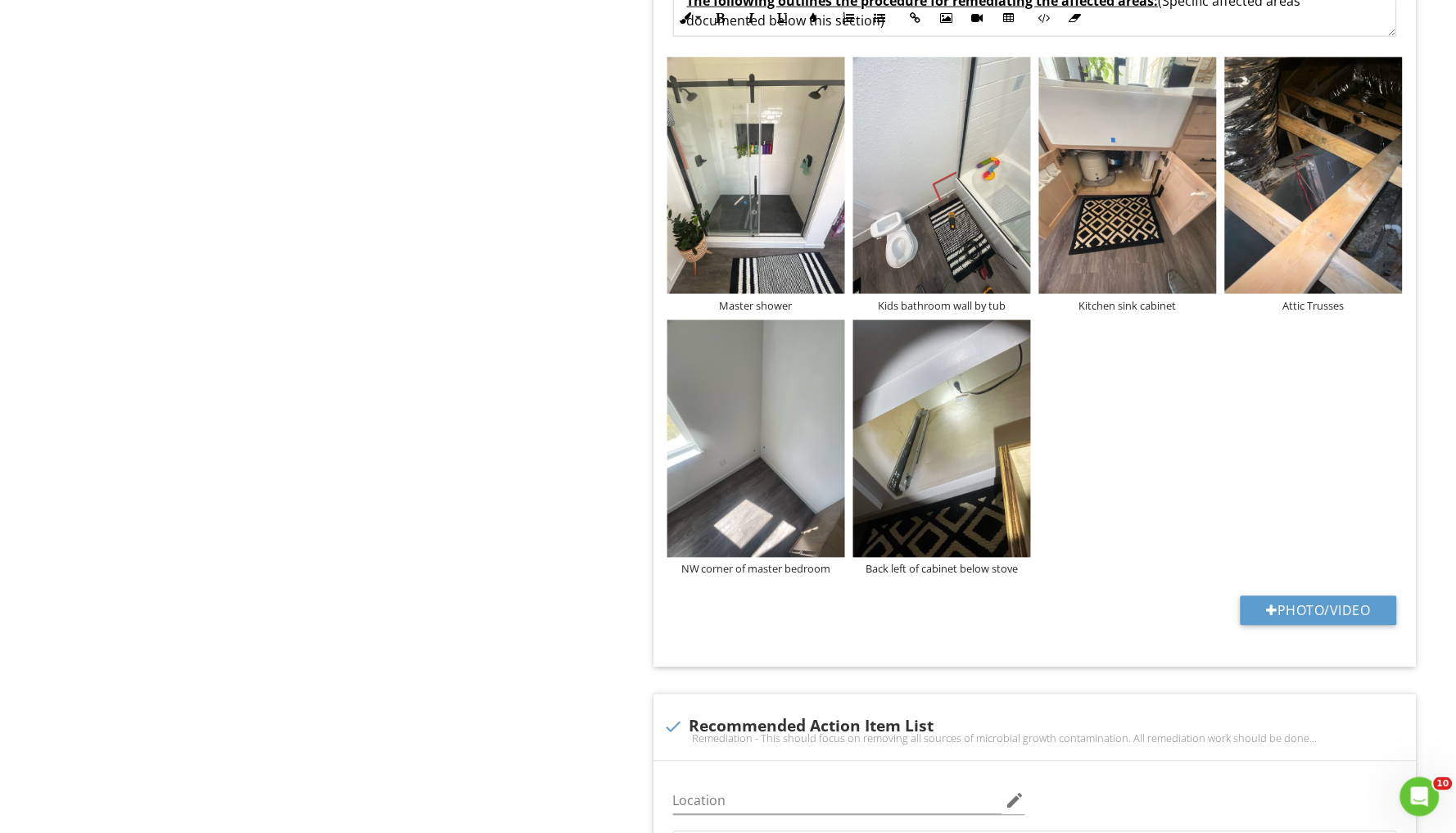
scroll to position [5831, 0]
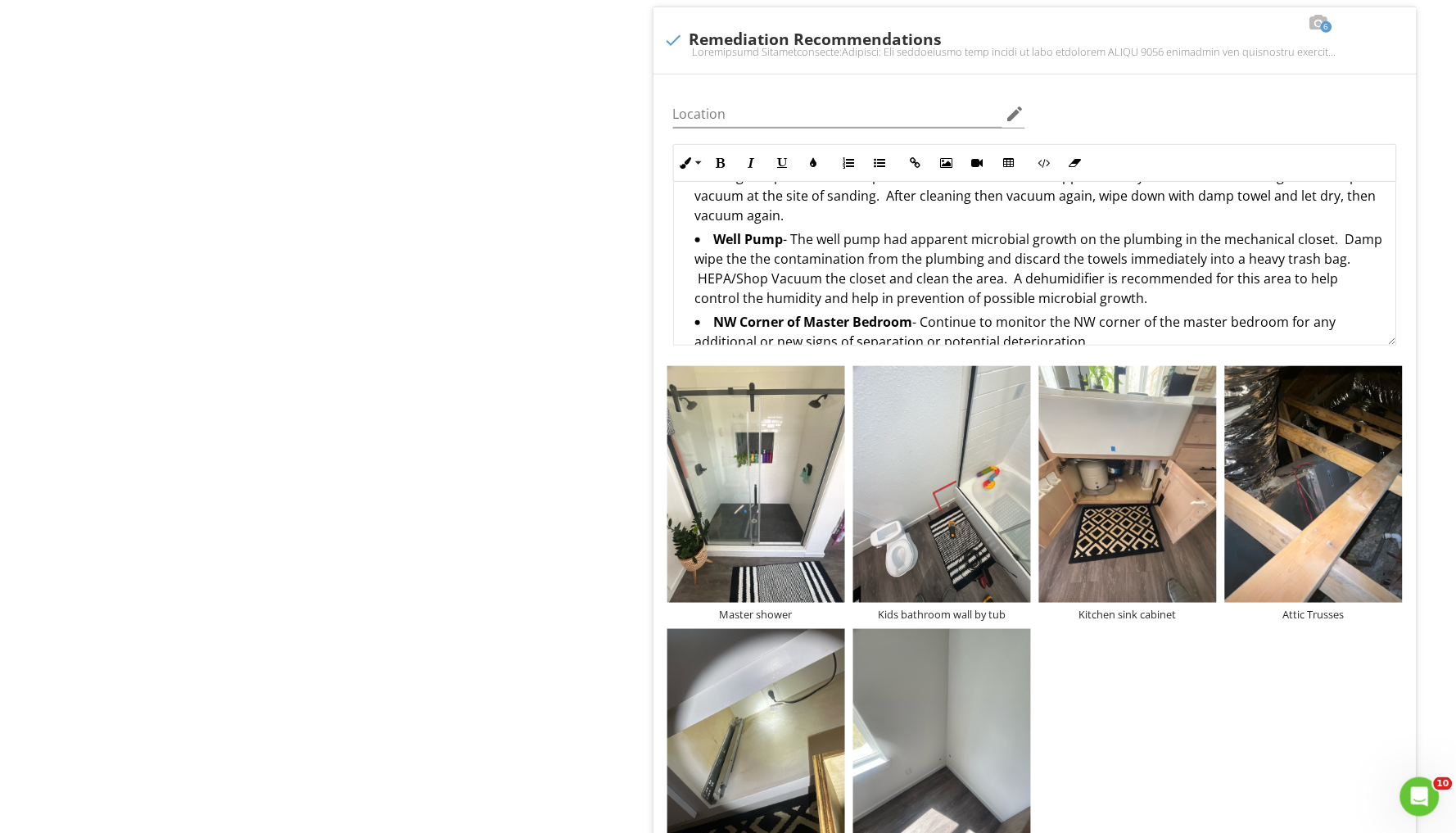
scroll to position [5526, 0]
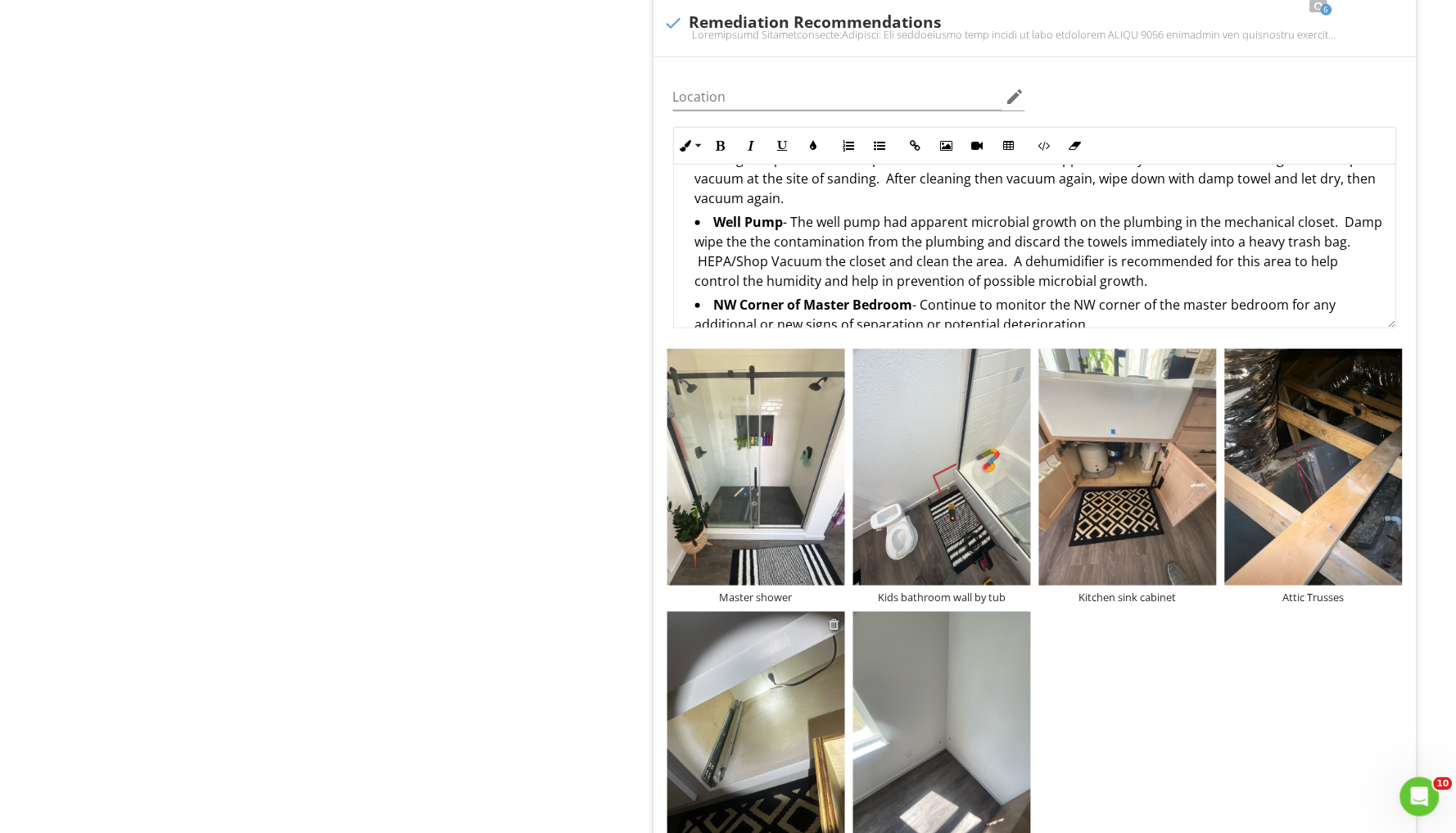
click at [835, 617] on div at bounding box center [835, 623] width 10 height 13
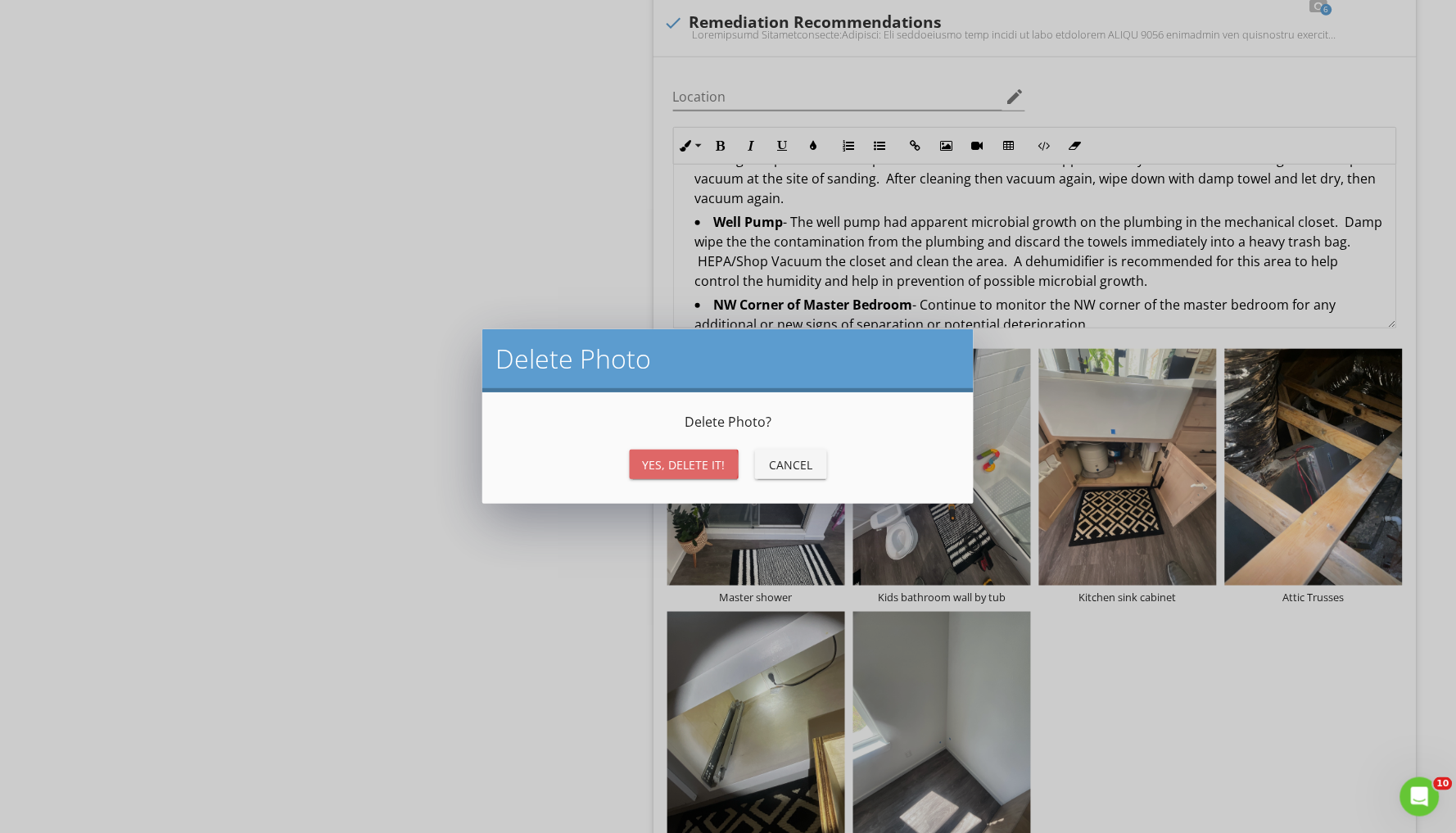
click at [705, 465] on div "Yes, Delete it!" at bounding box center [684, 465] width 83 height 17
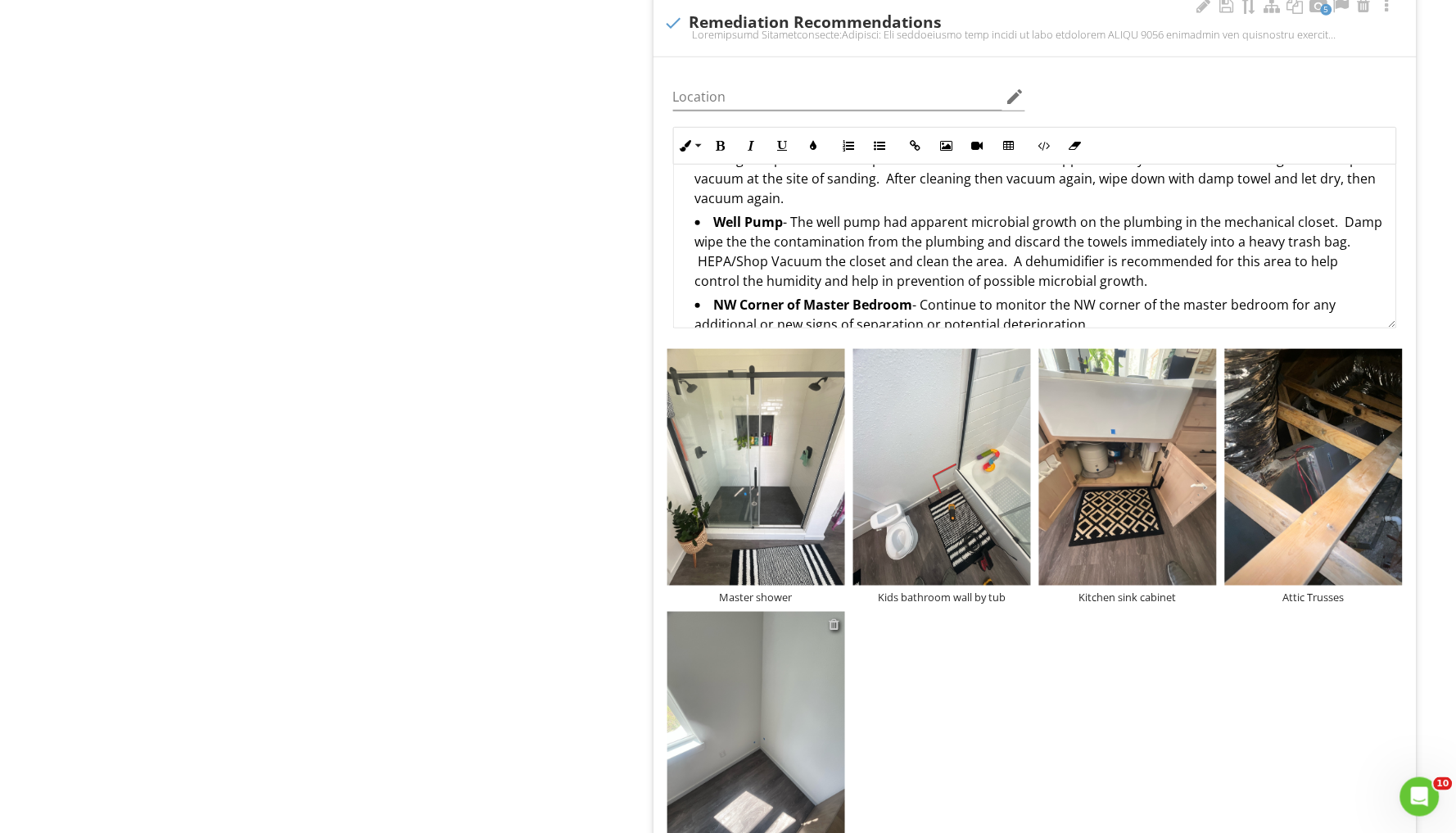
click at [830, 617] on div at bounding box center [835, 623] width 10 height 13
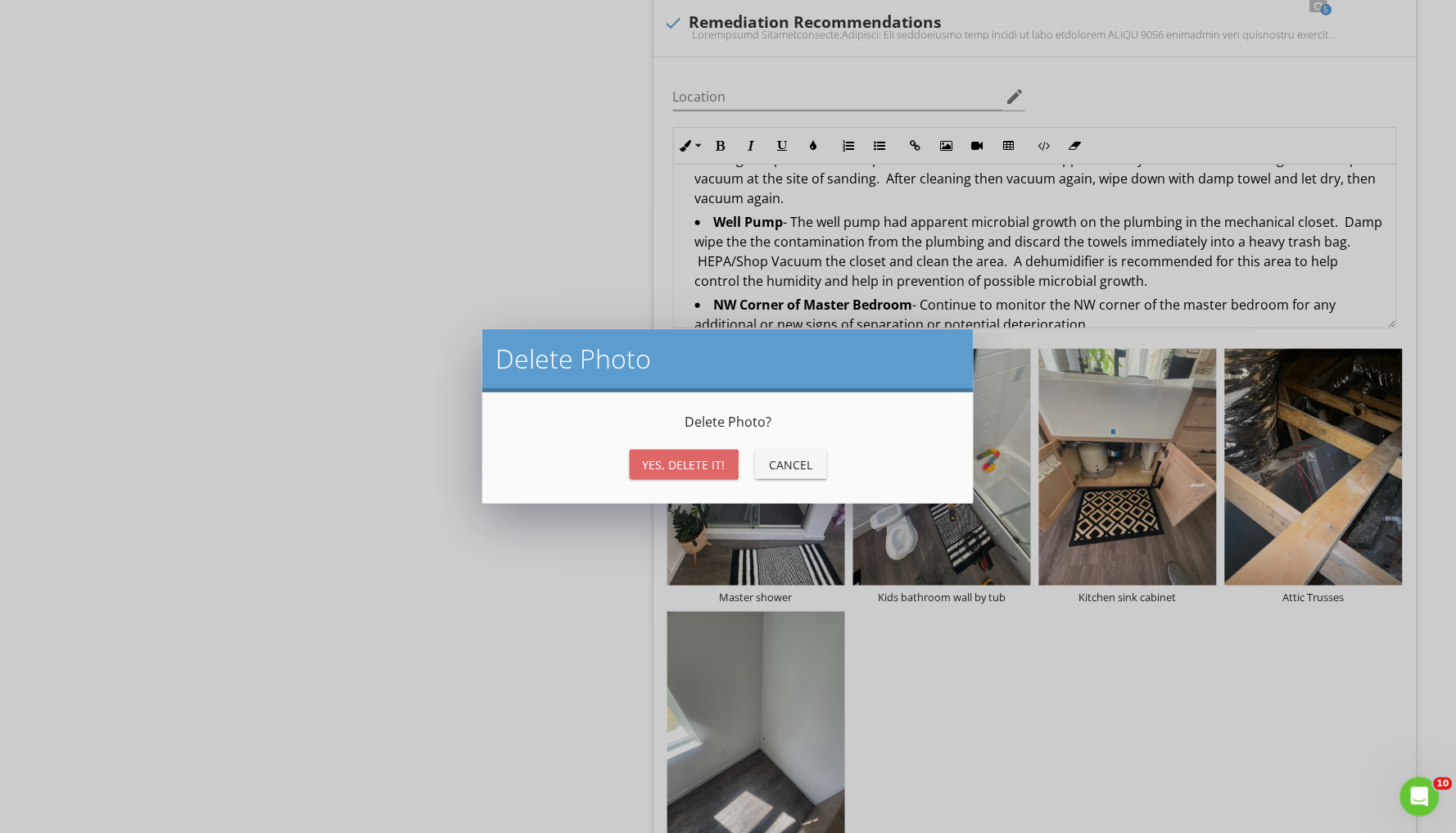
click at [700, 458] on div "Yes, Delete it!" at bounding box center [684, 465] width 83 height 17
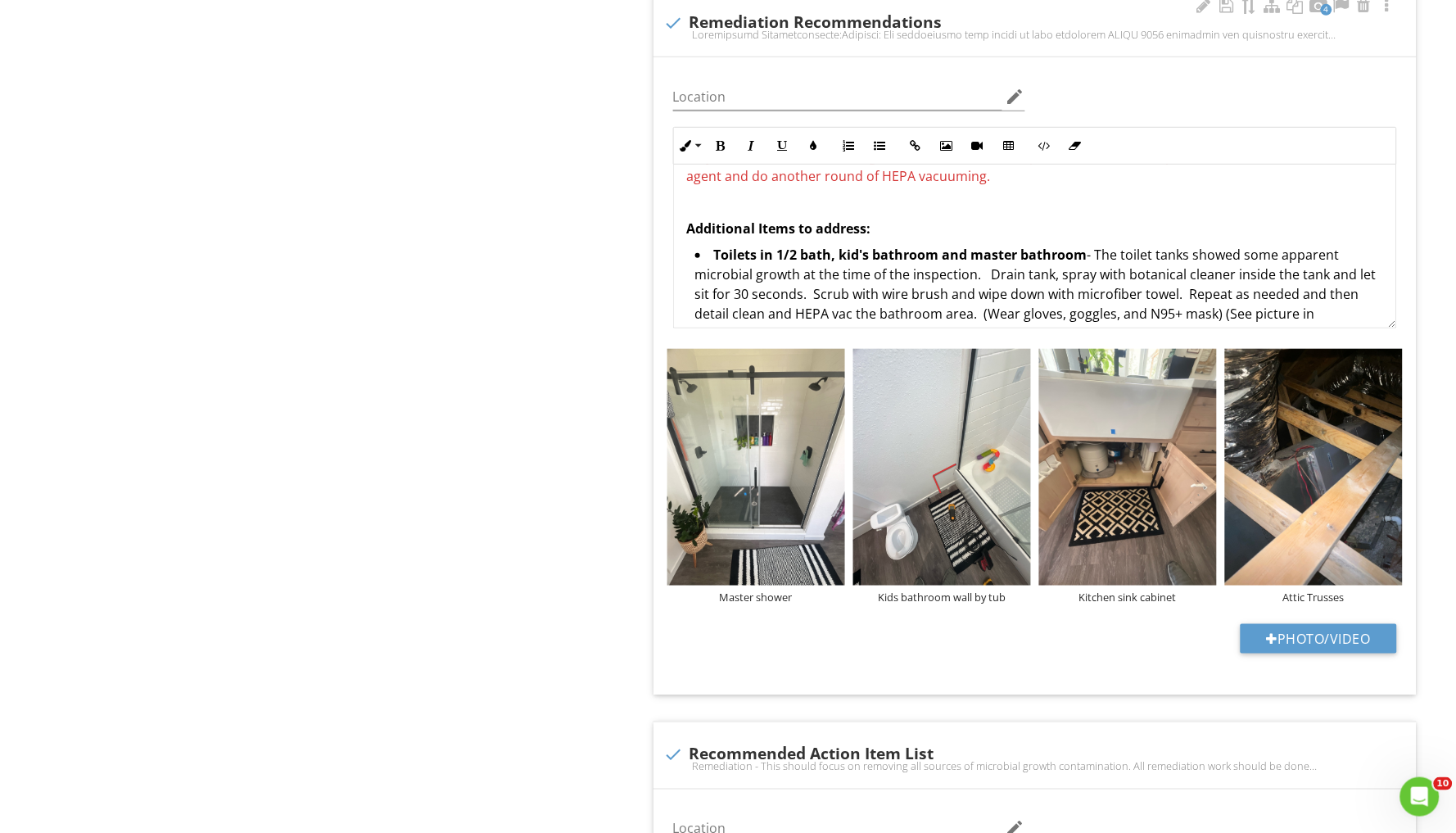
scroll to position [1682, 0]
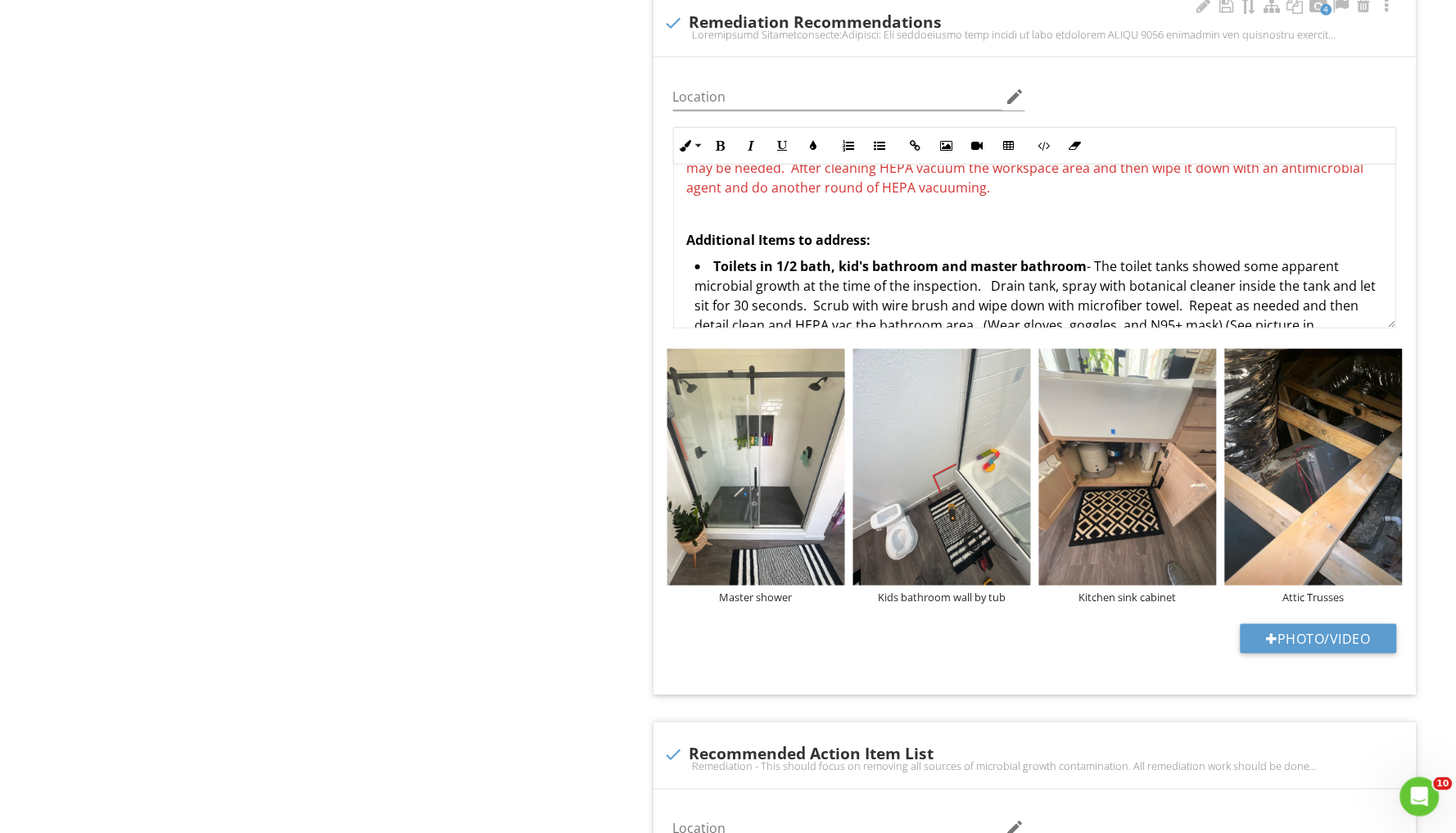
click at [897, 231] on p "Additional Items to address:" at bounding box center [1035, 240] width 696 height 20
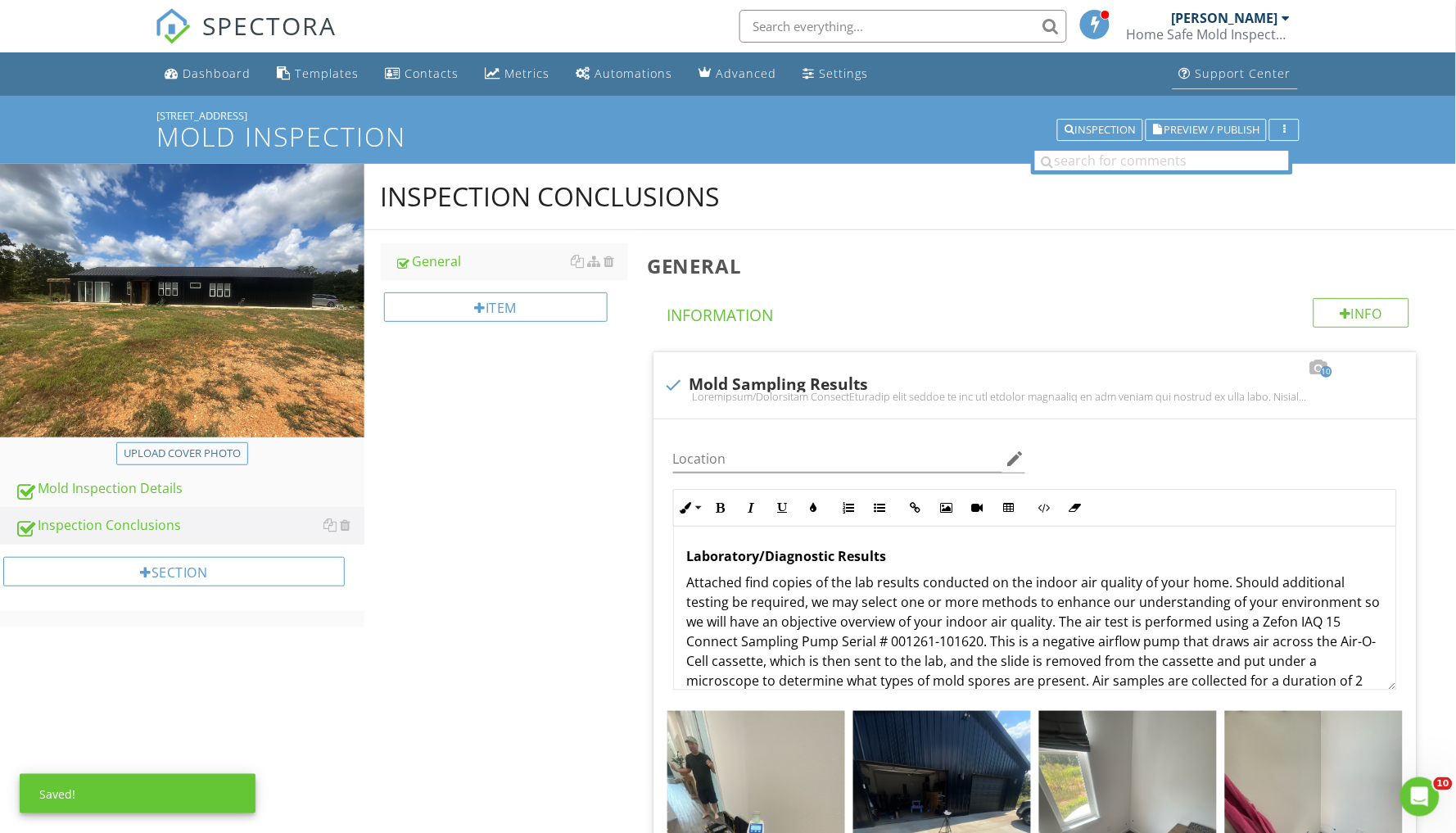
scroll to position [0, 0]
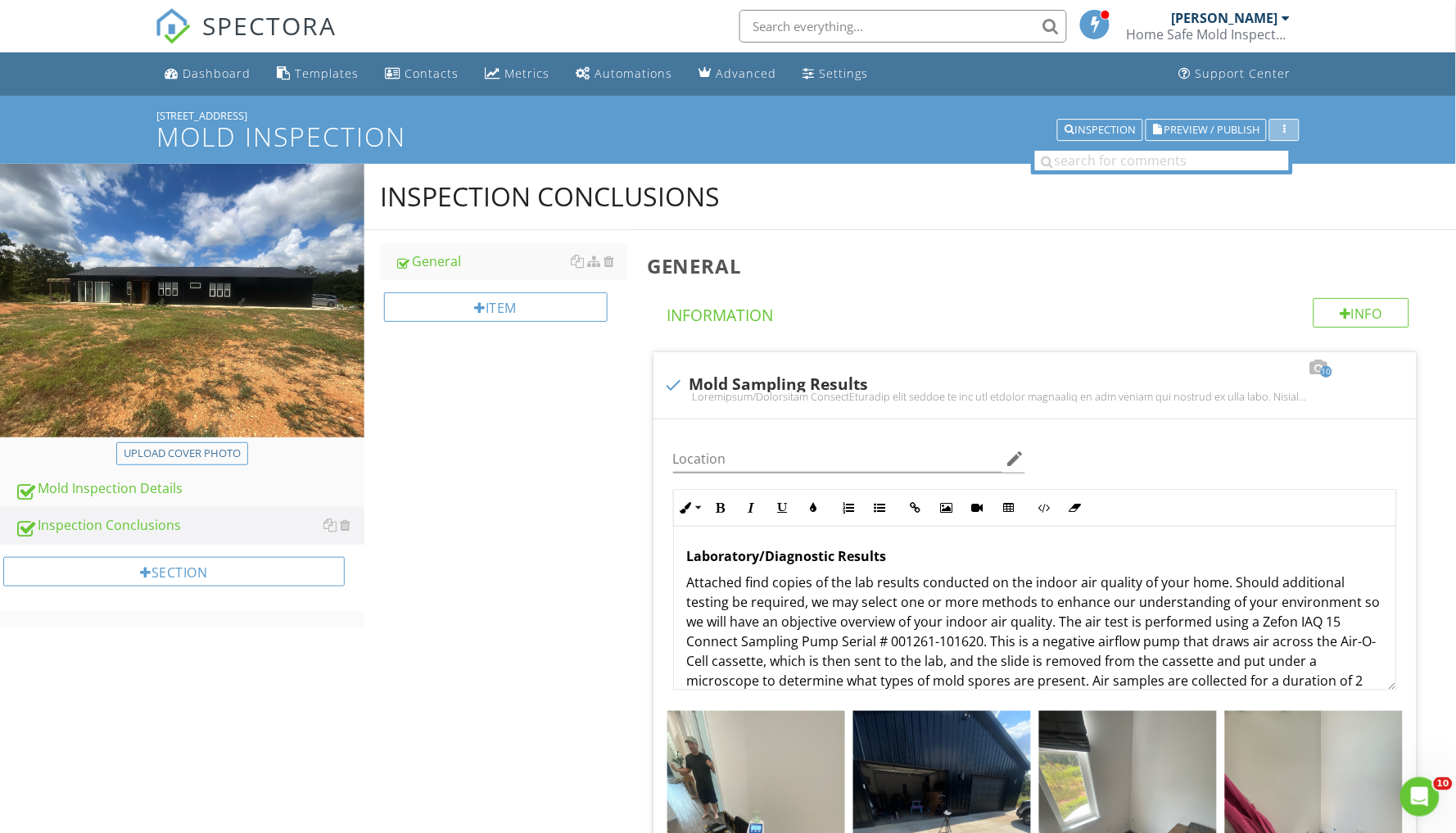
click at [1287, 126] on div "button" at bounding box center [1285, 130] width 16 height 11
click at [903, 197] on h2 "Inspection Conclusions" at bounding box center [911, 196] width 1060 height 33
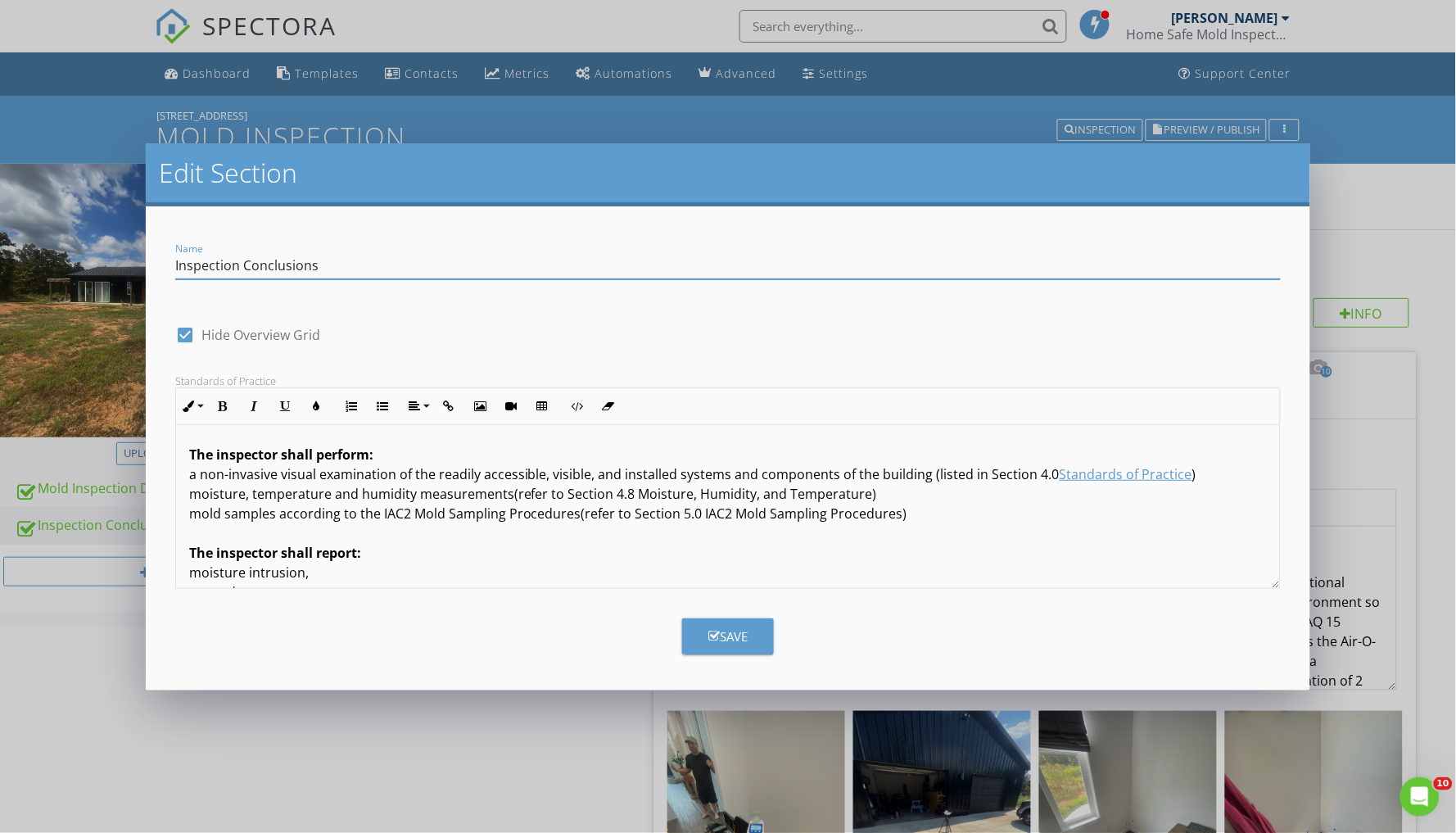
click at [1371, 166] on div "Edit Section Name Inspection Conclusions check_box Hide Overview Grid Standards…" at bounding box center [728, 416] width 1456 height 833
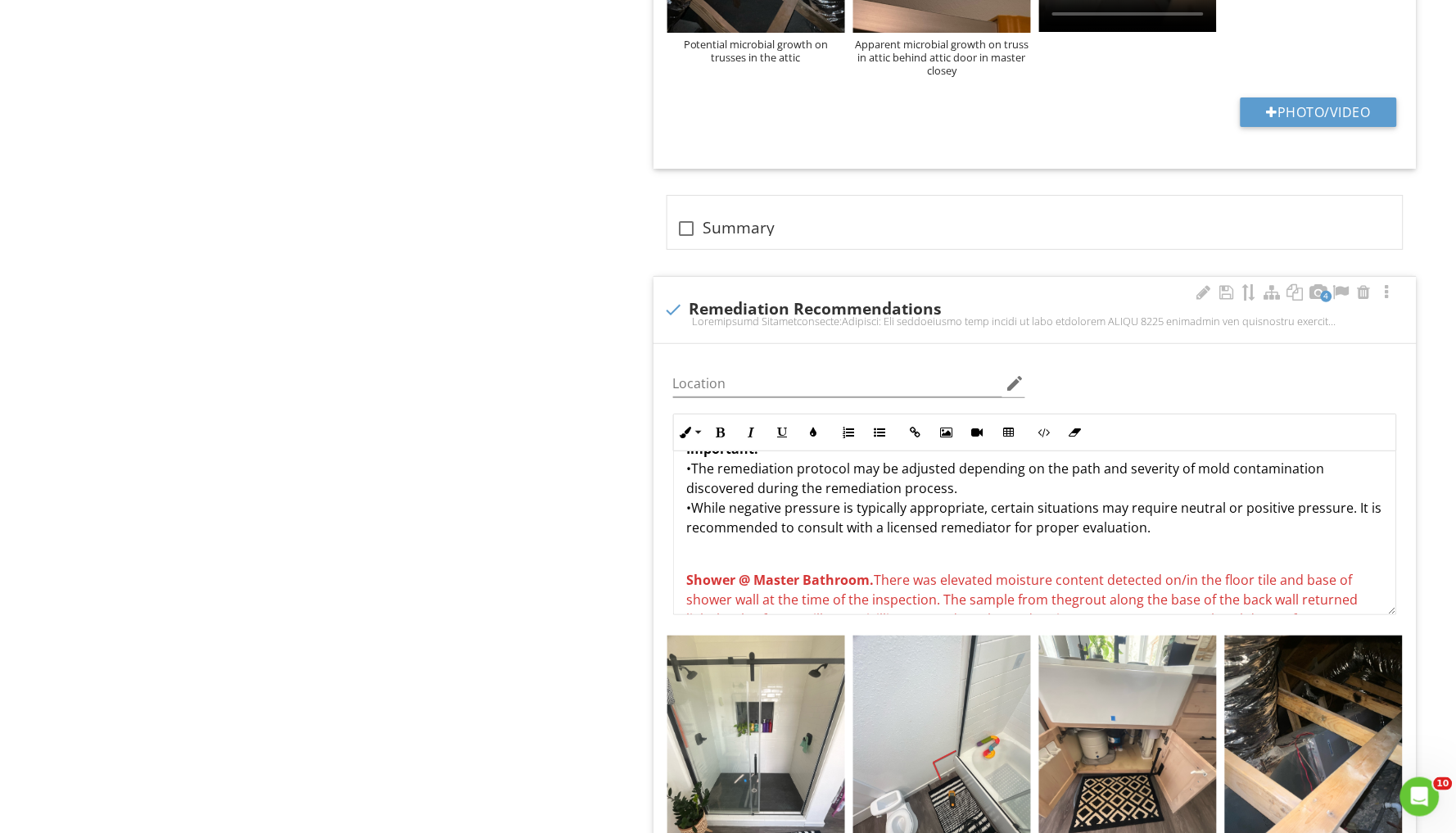
scroll to position [964, 0]
